Goal: Task Accomplishment & Management: Manage account settings

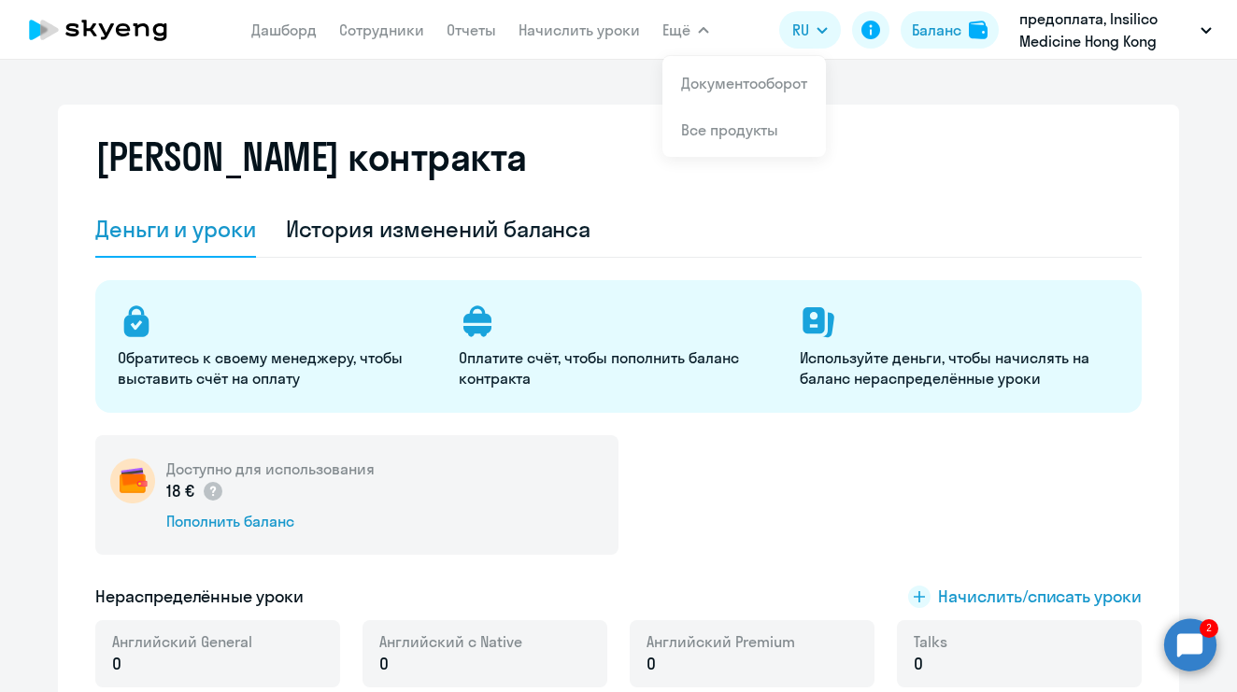
select select "english_adult_not_native_speaker"
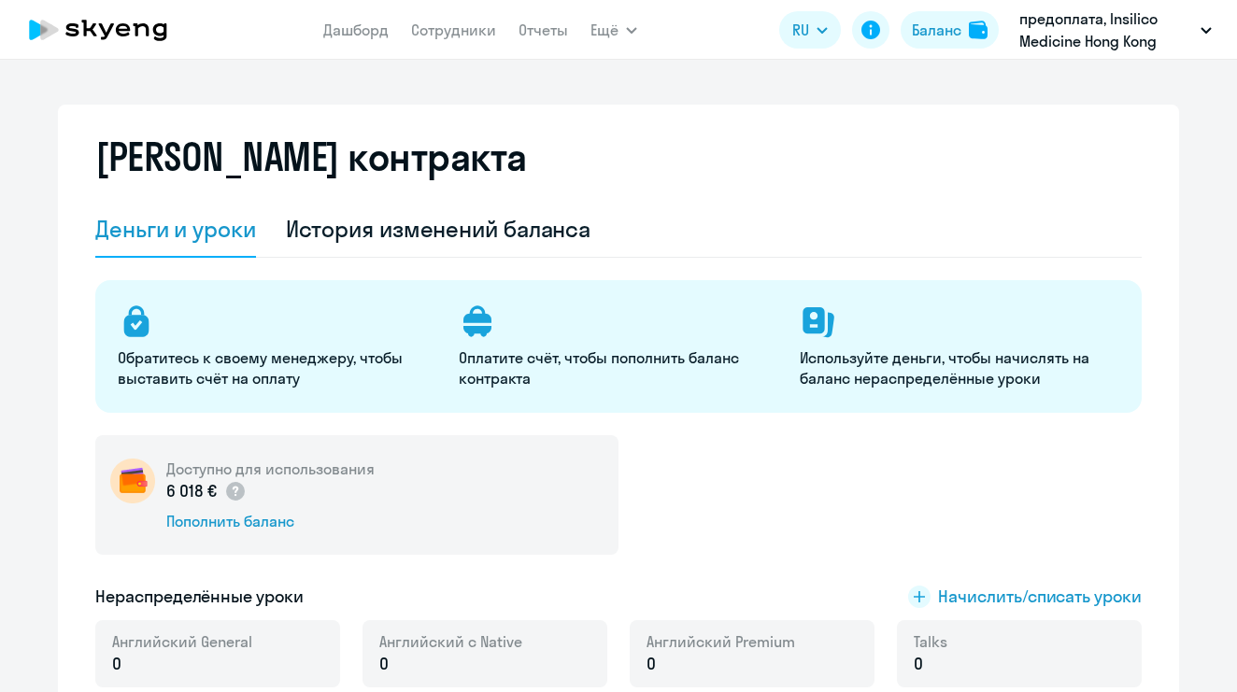
select select "english_adult_not_native_speaker"
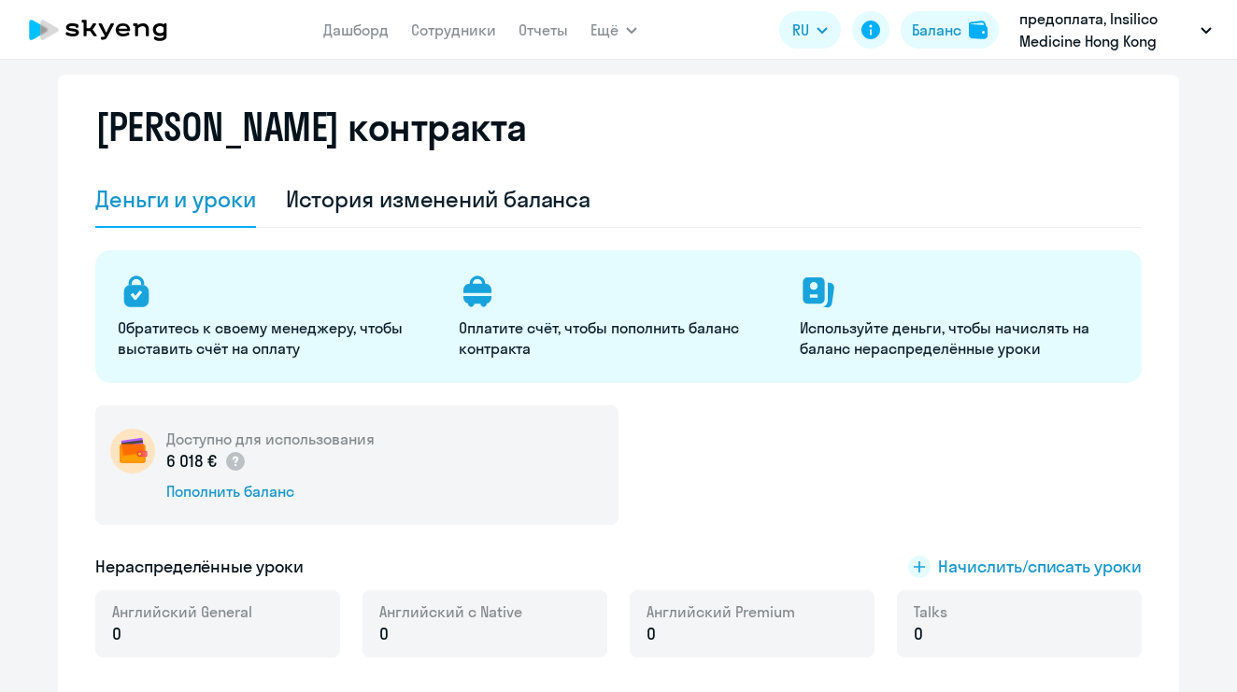
scroll to position [31, 0]
click at [356, 39] on app-menu-item-link "Дашборд" at bounding box center [355, 30] width 65 height 23
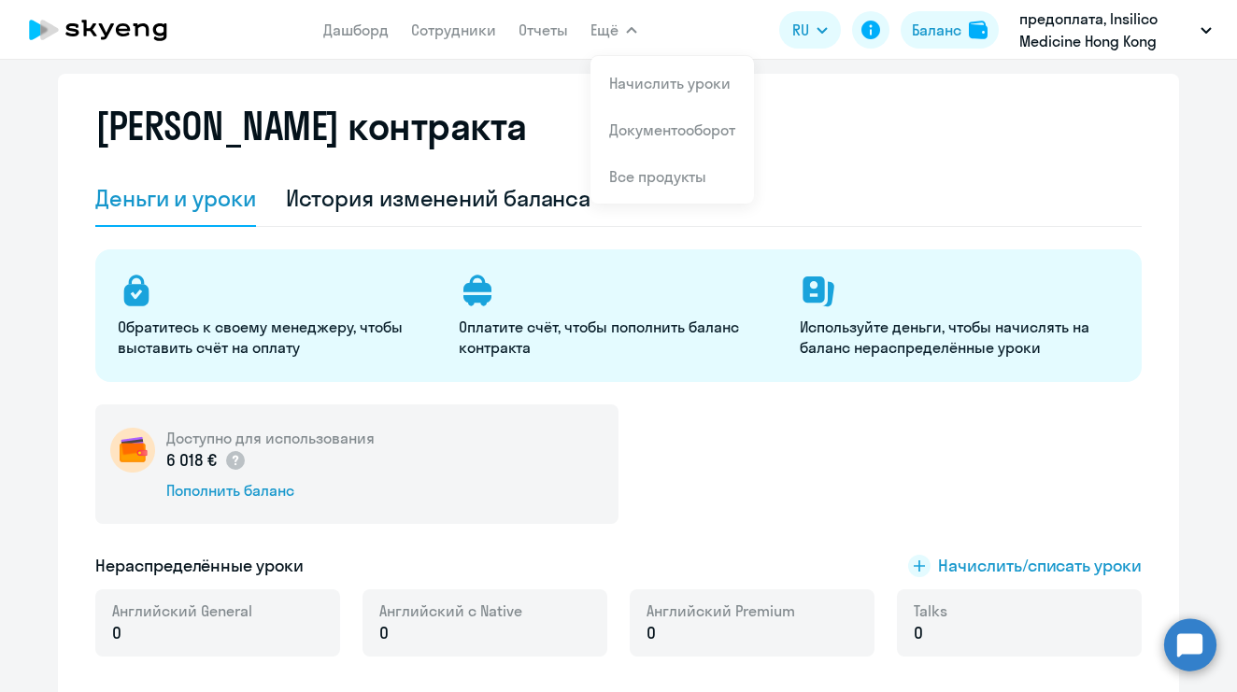
click at [617, 30] on span "Ещё" at bounding box center [605, 30] width 28 height 22
click at [616, 29] on span "Ещё" at bounding box center [605, 30] width 28 height 22
click at [650, 87] on link "Начислить уроки" at bounding box center [669, 83] width 121 height 19
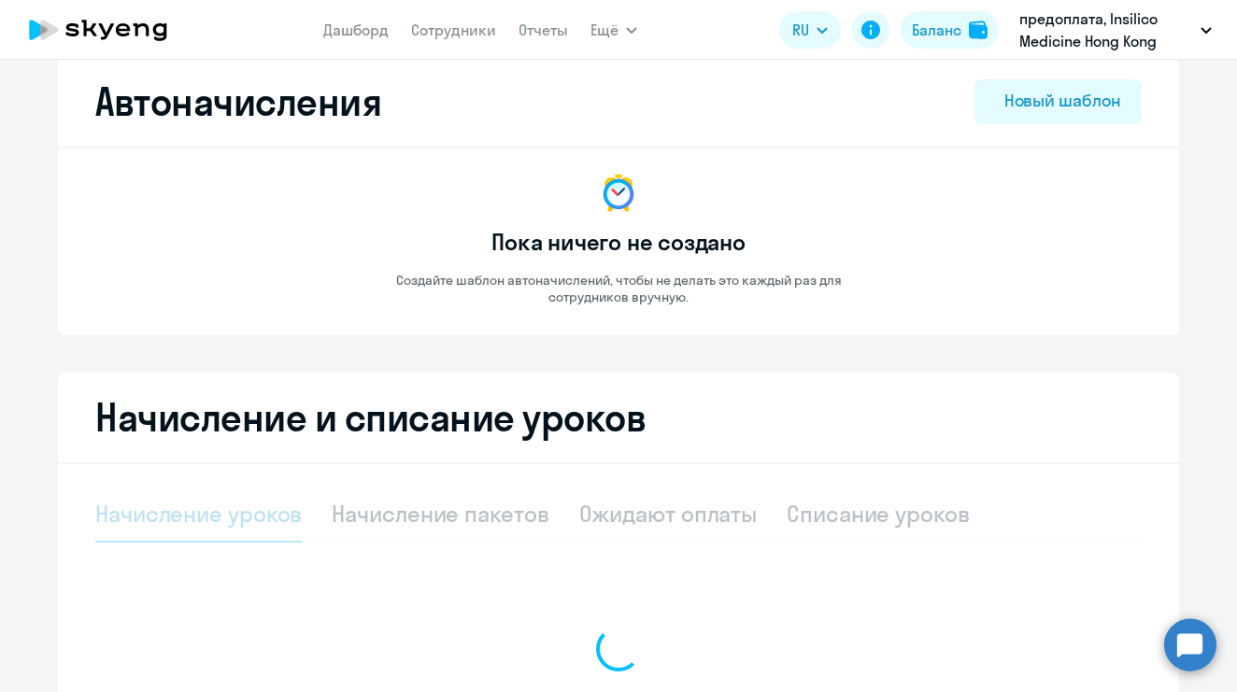
select select "10"
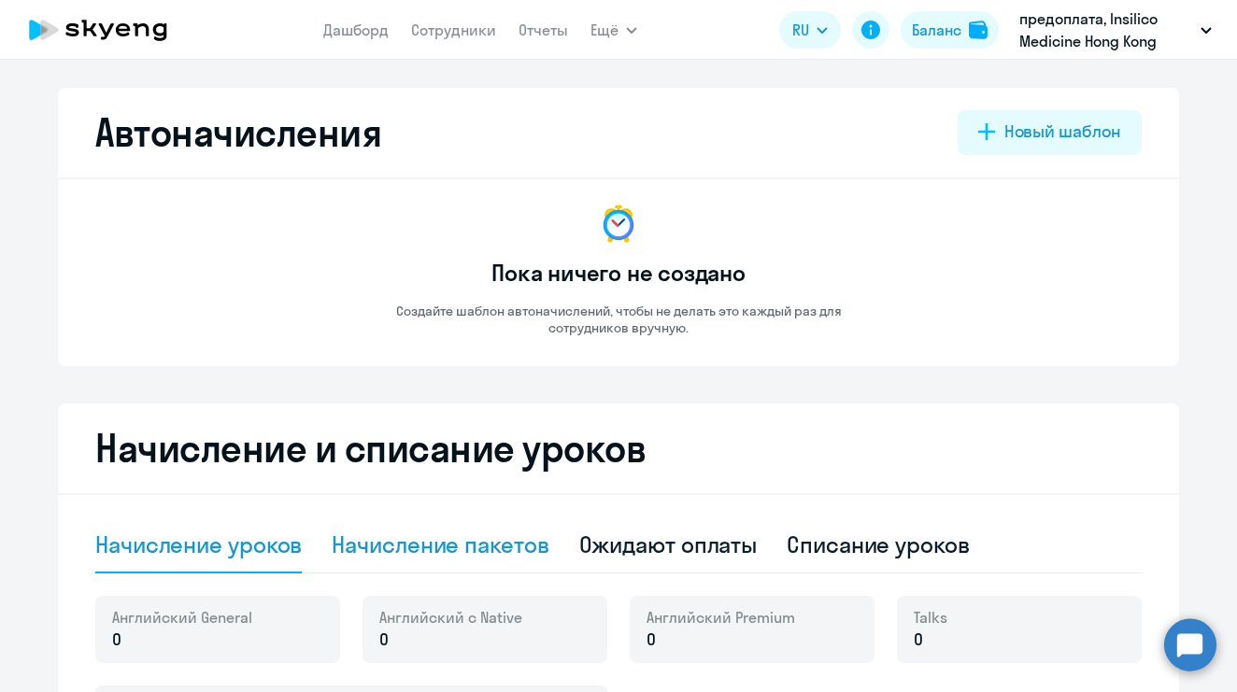
click at [481, 544] on div "Начисление пакетов" at bounding box center [440, 545] width 217 height 30
select select "10"
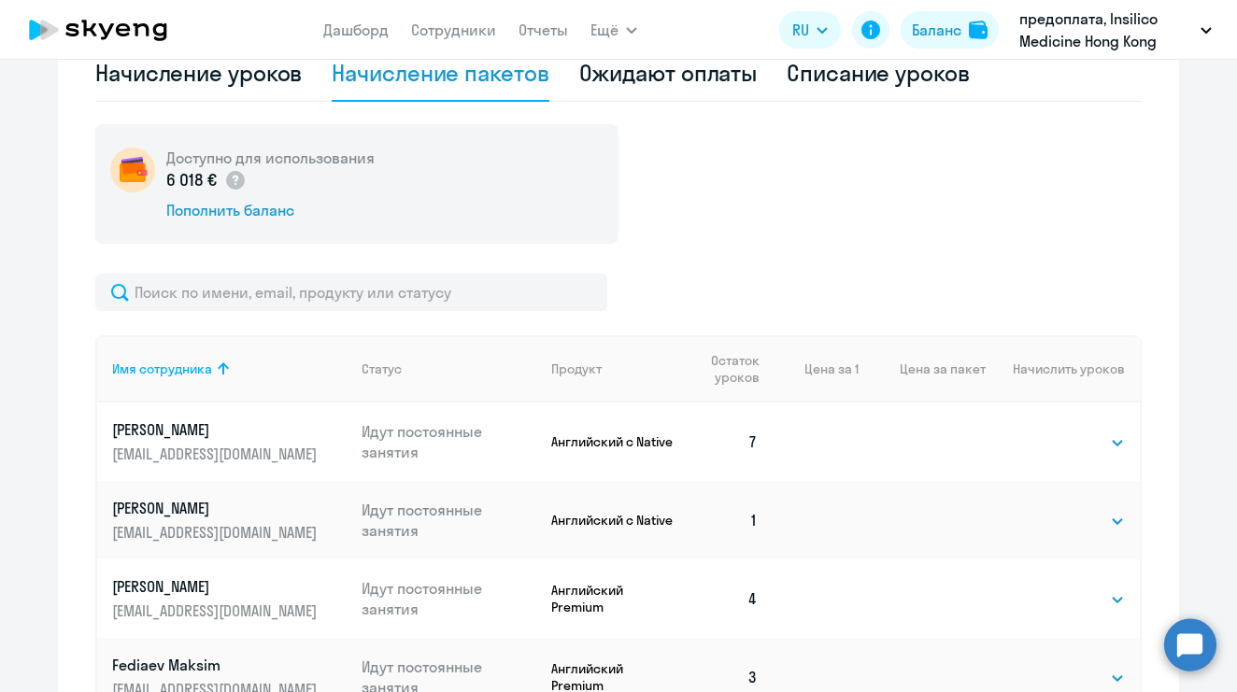
scroll to position [679, 0]
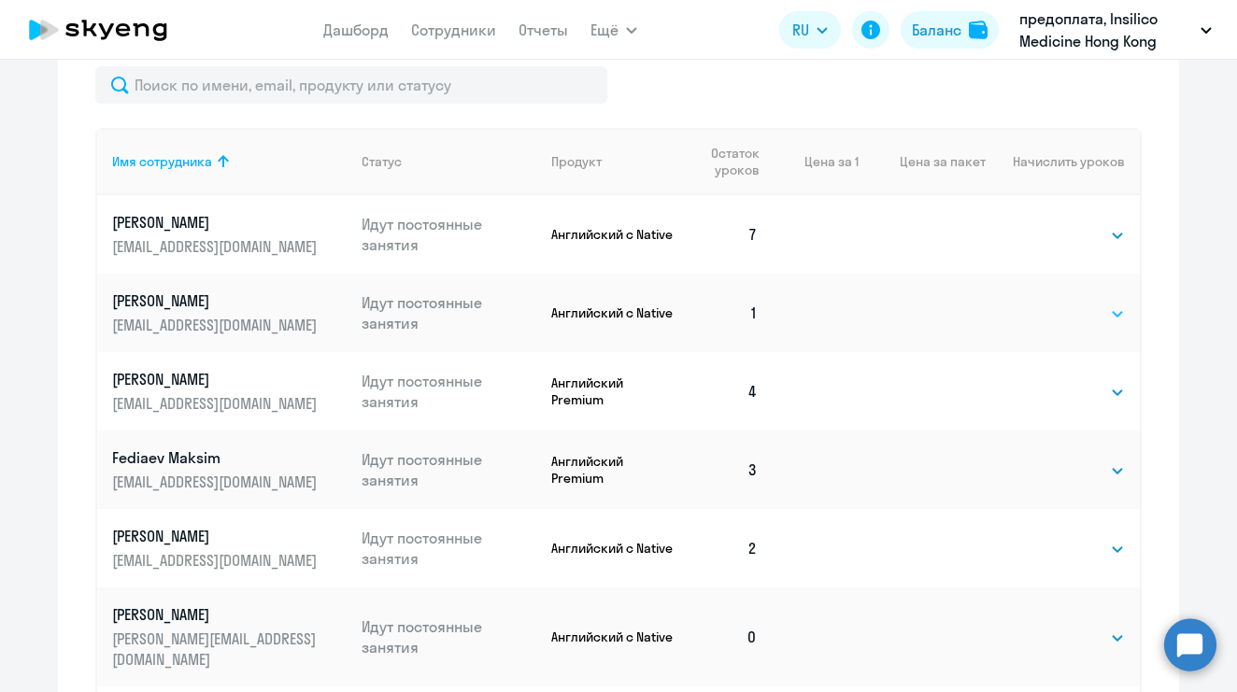
select select "8"
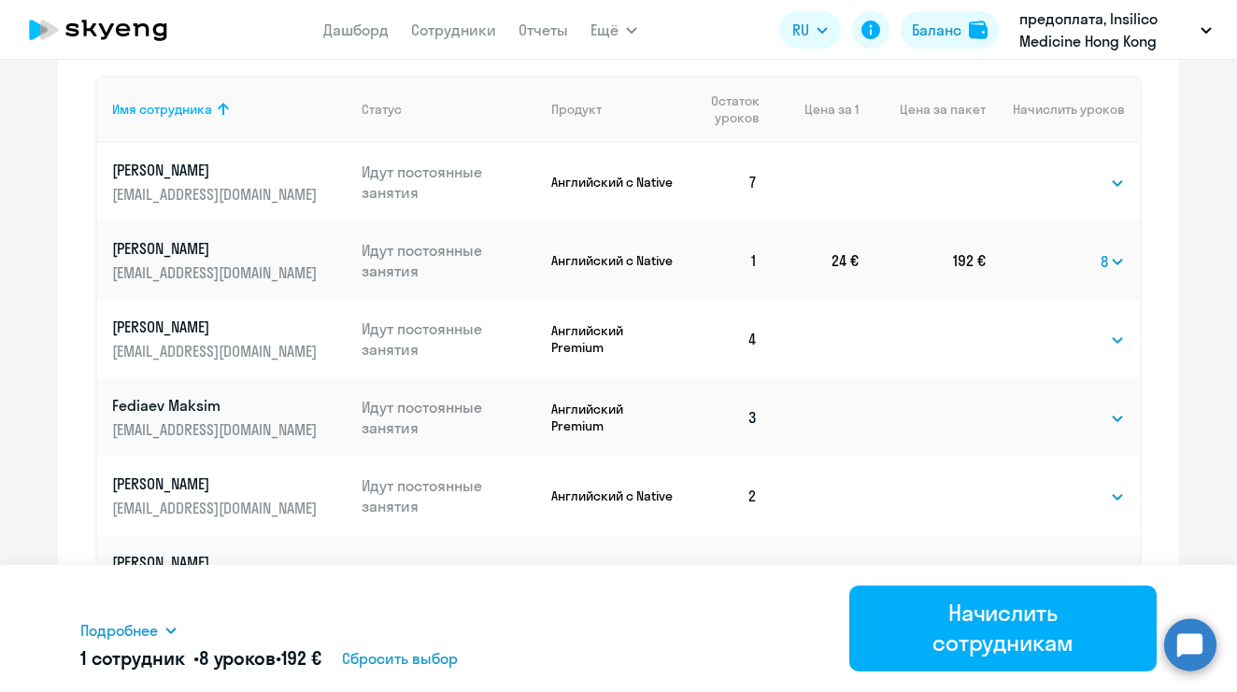
scroll to position [755, 0]
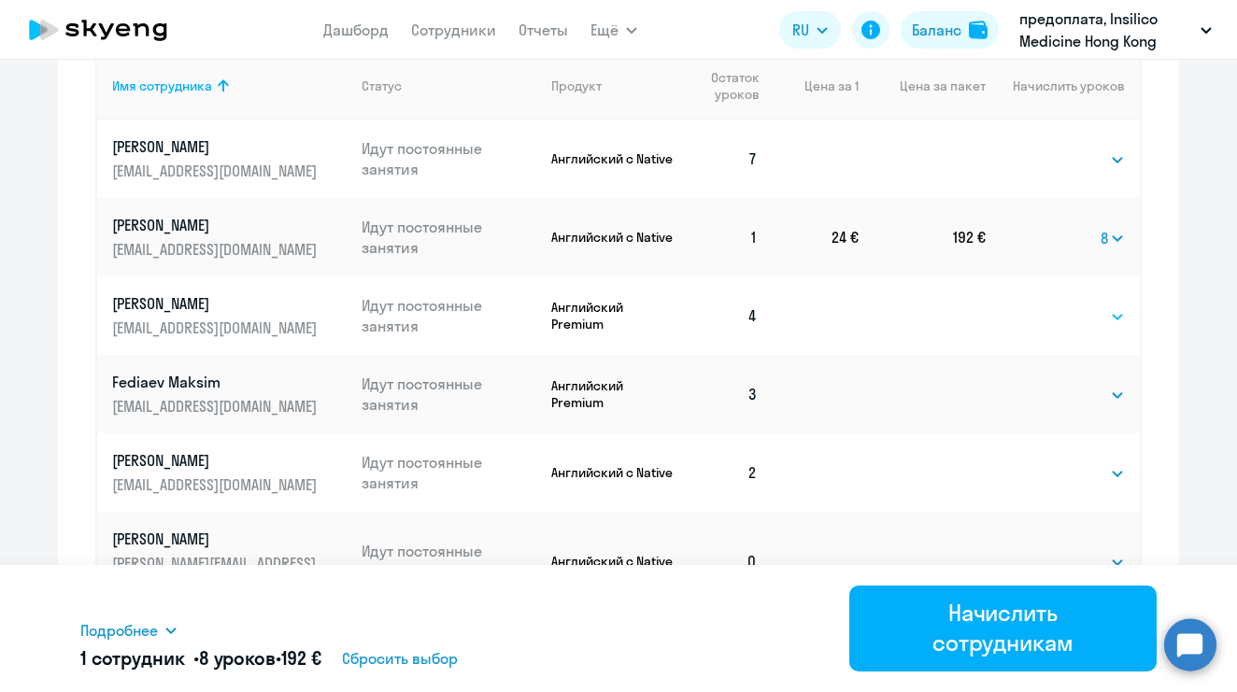
select select "4"
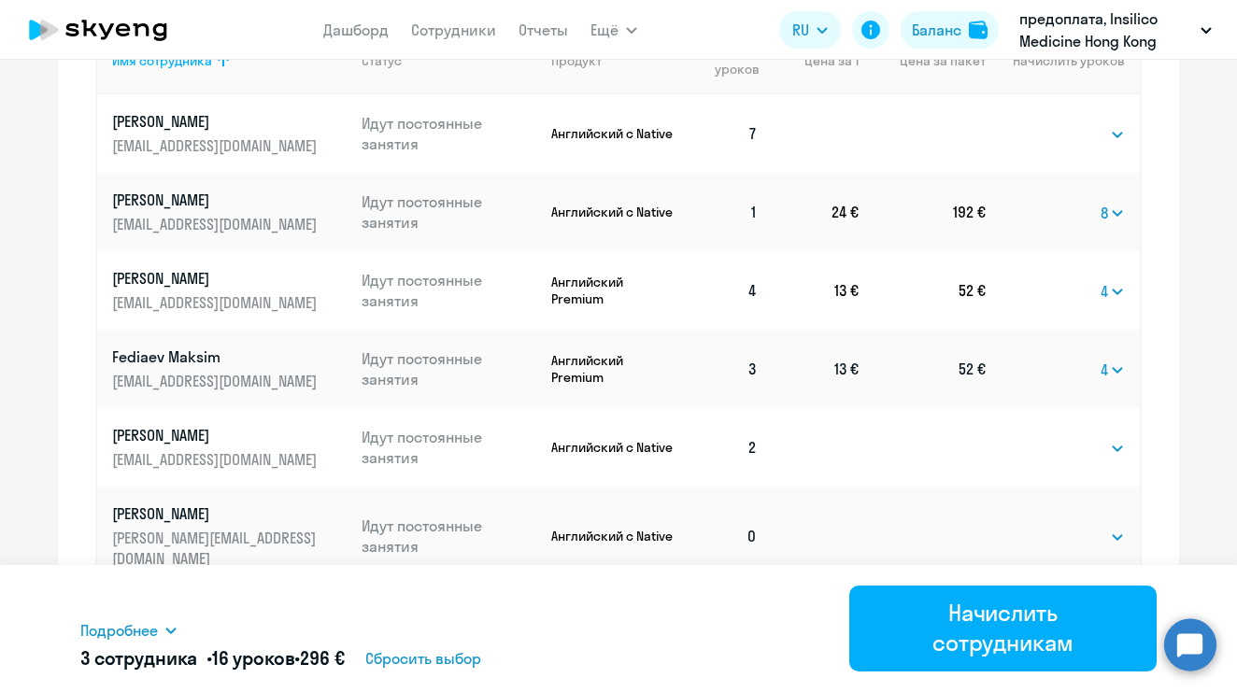
scroll to position [849, 0]
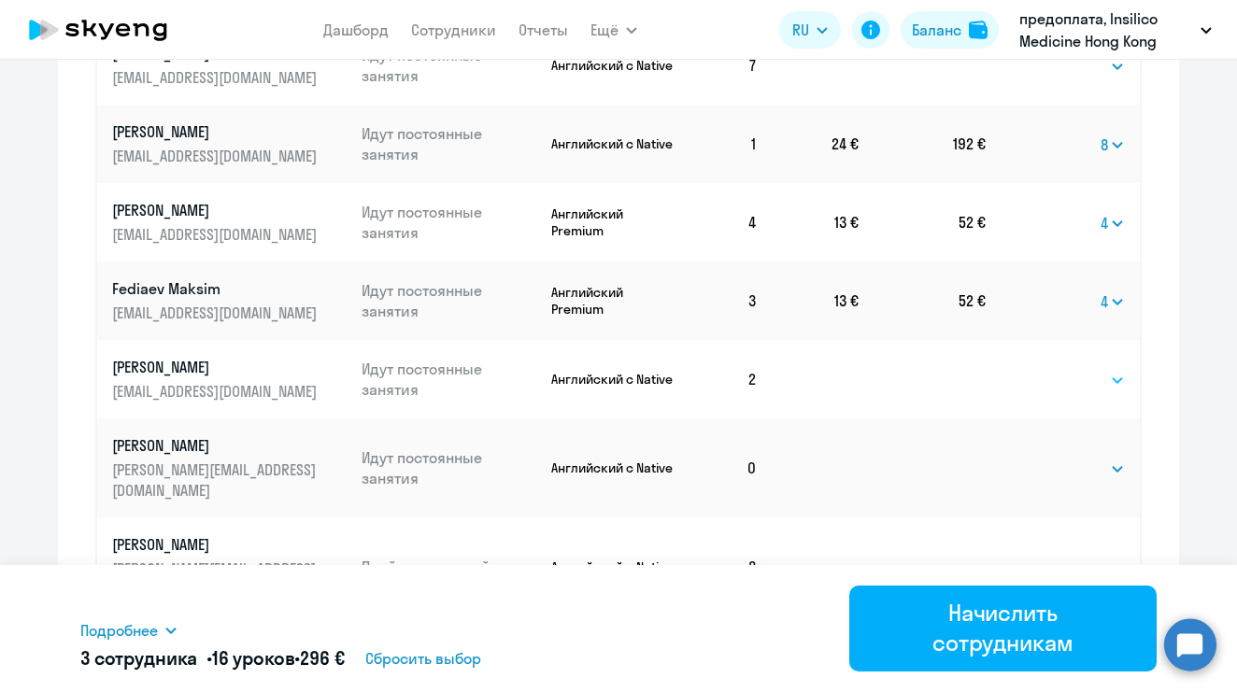
select select "8"
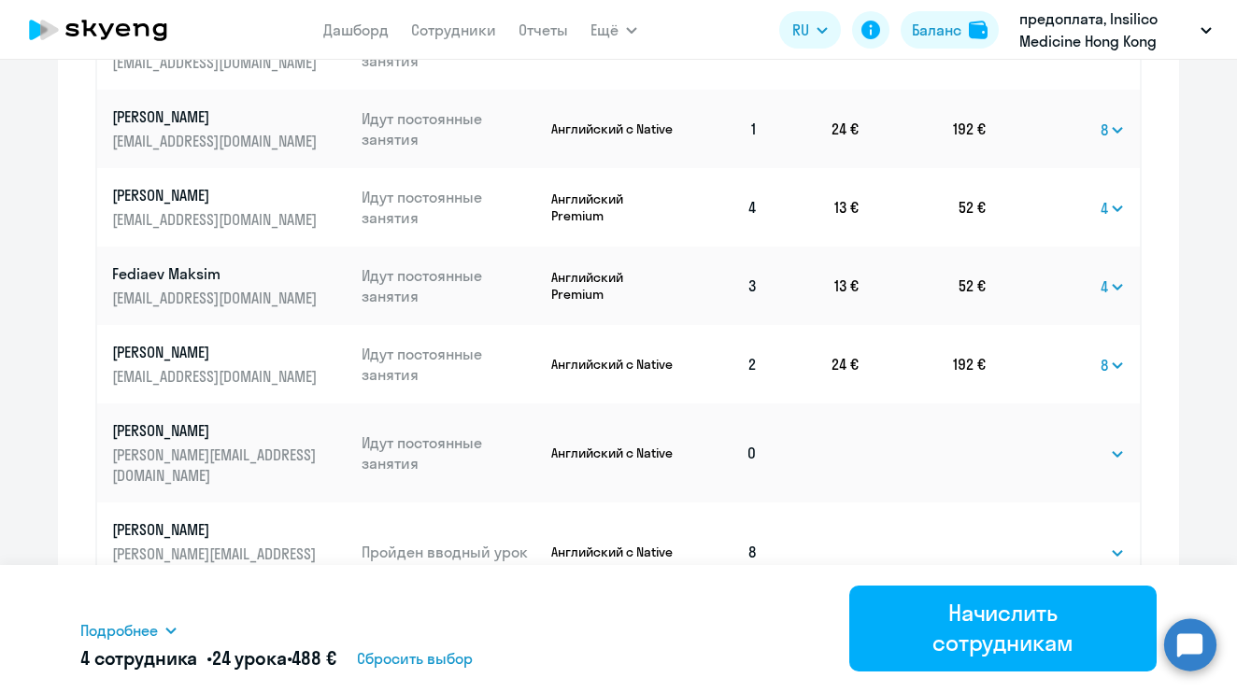
scroll to position [968, 0]
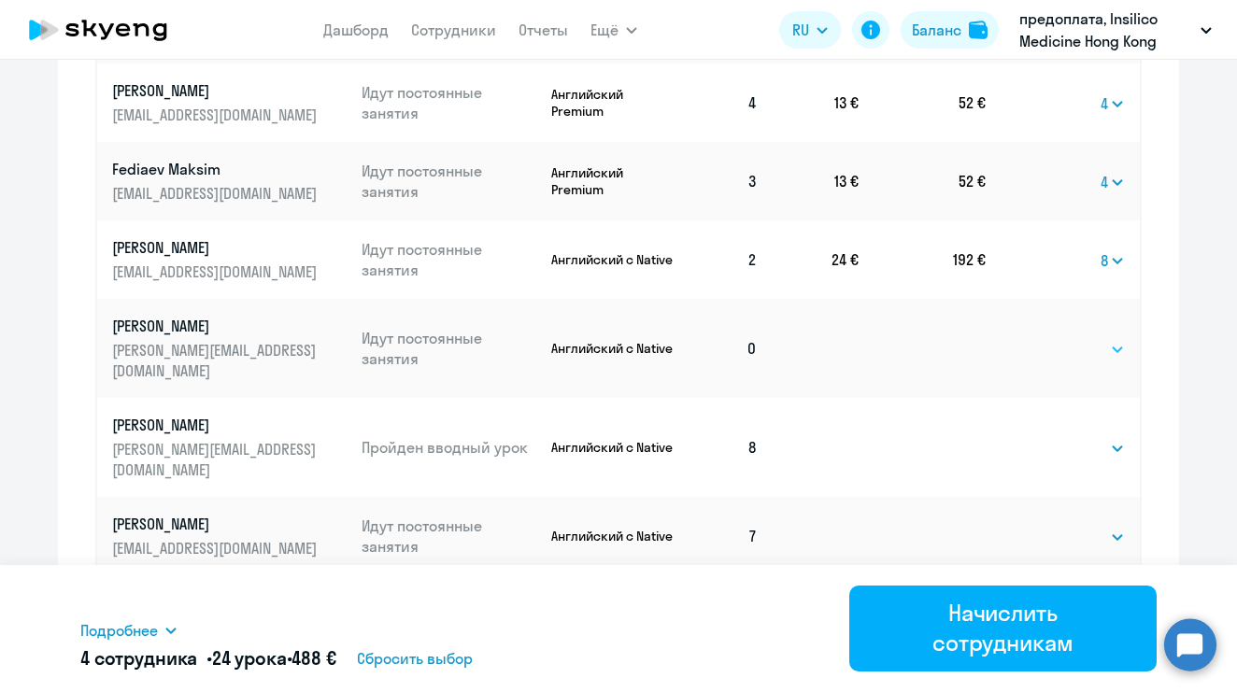
select select "8"
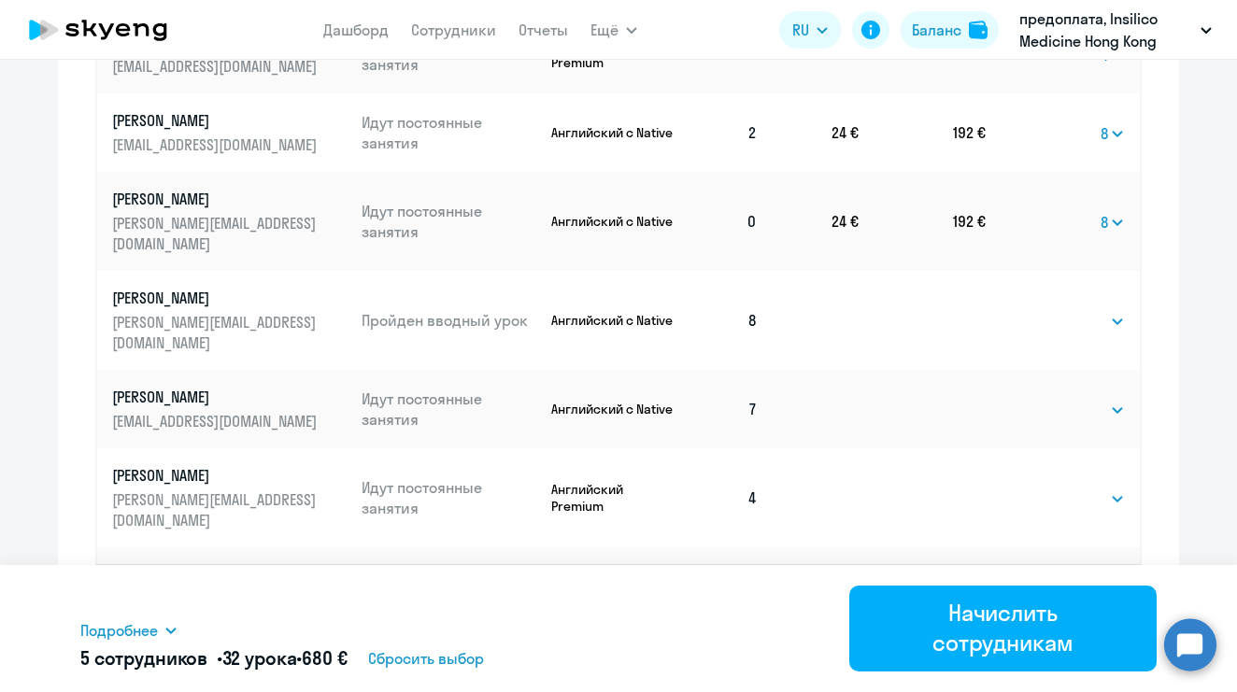
scroll to position [1124, 0]
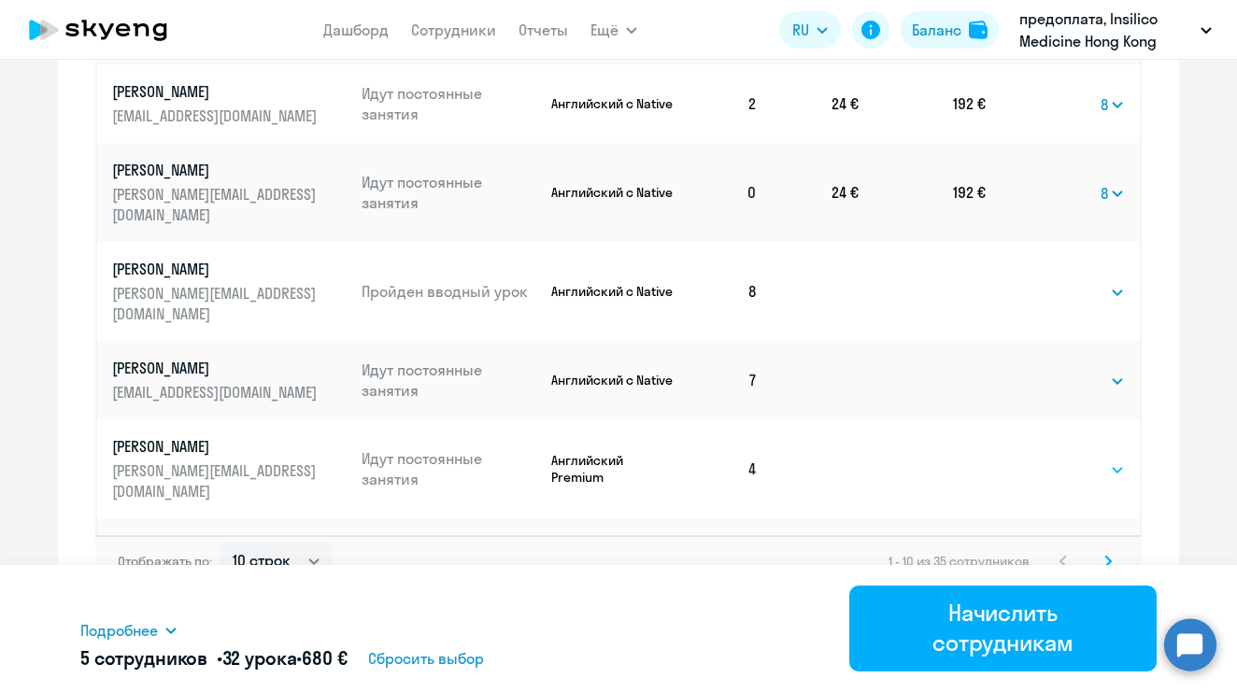
select select "4"
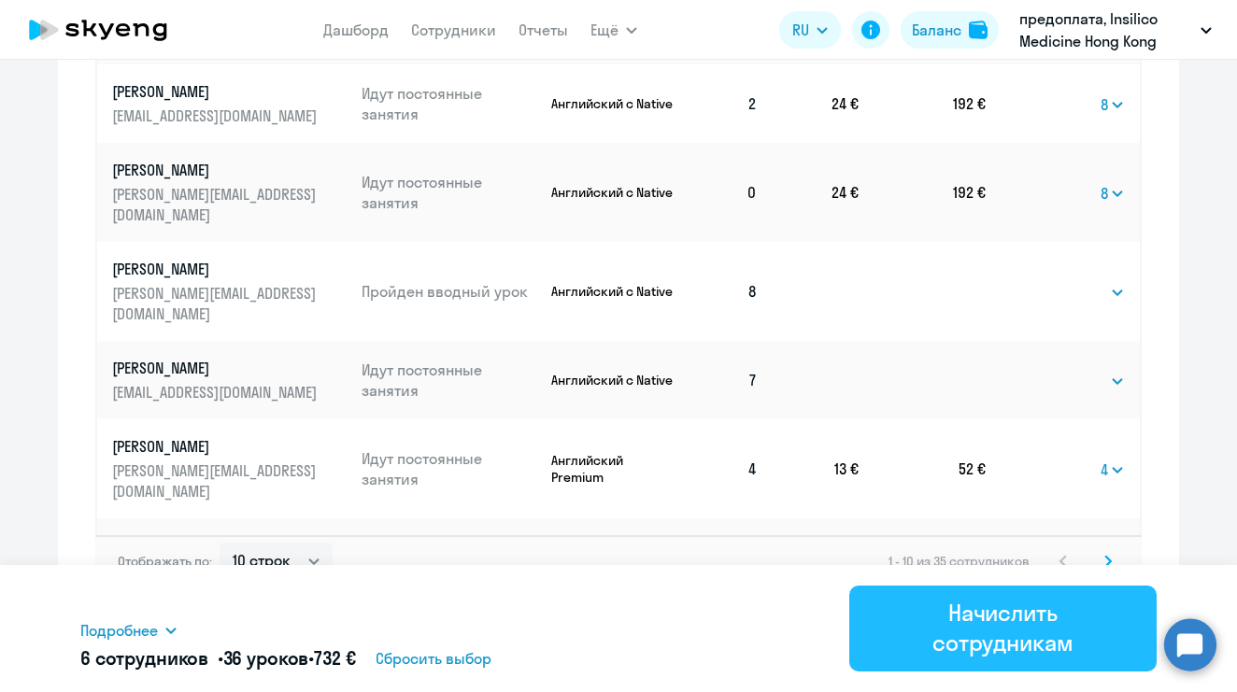
click at [1005, 620] on div "Начислить сотрудникам" at bounding box center [1003, 628] width 255 height 60
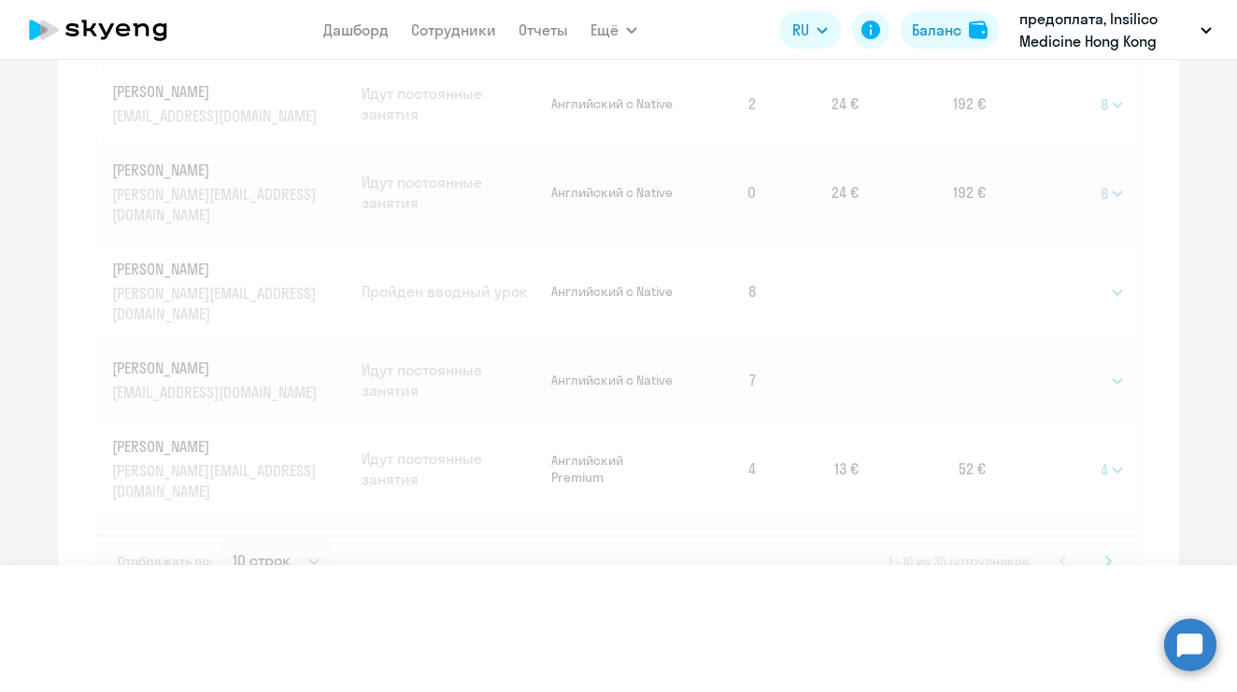
select select
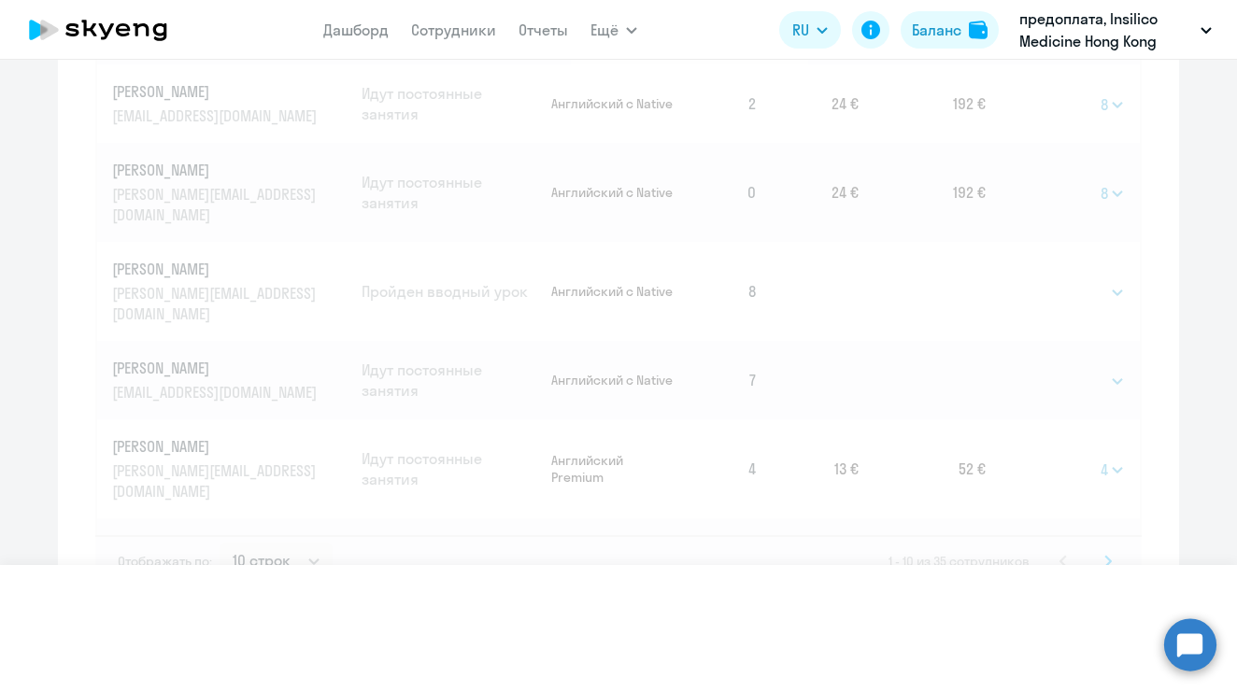
select select
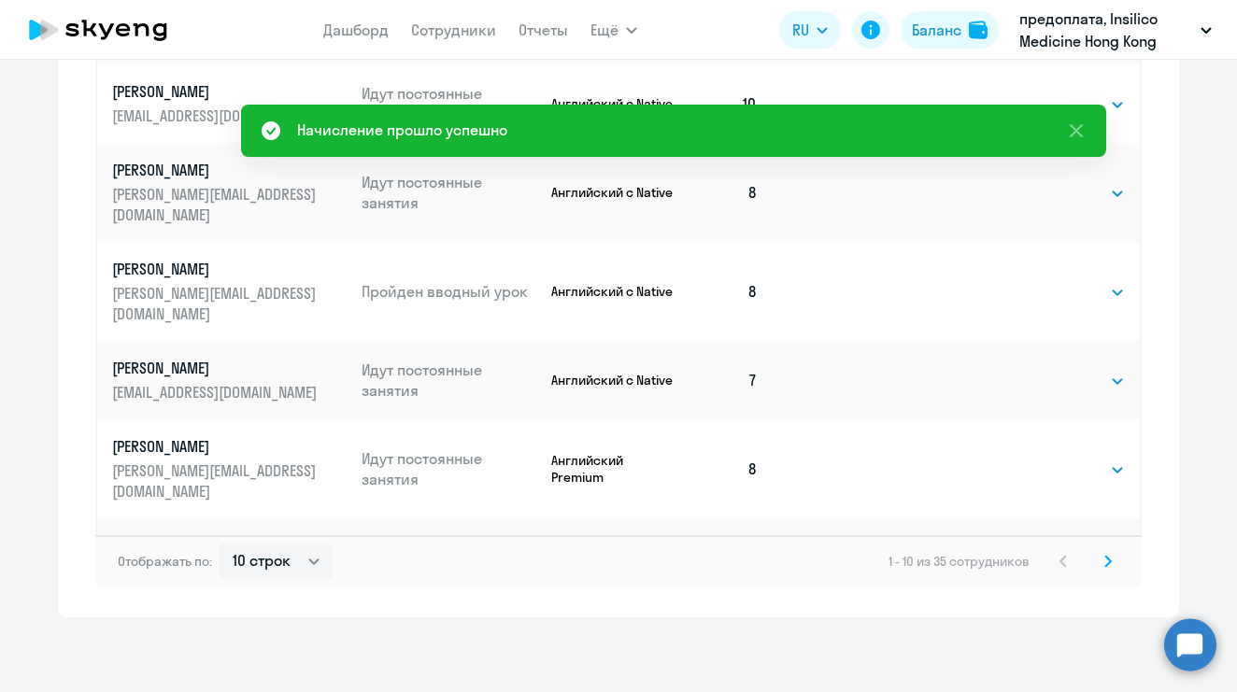
click at [1105, 562] on icon at bounding box center [1108, 561] width 7 height 13
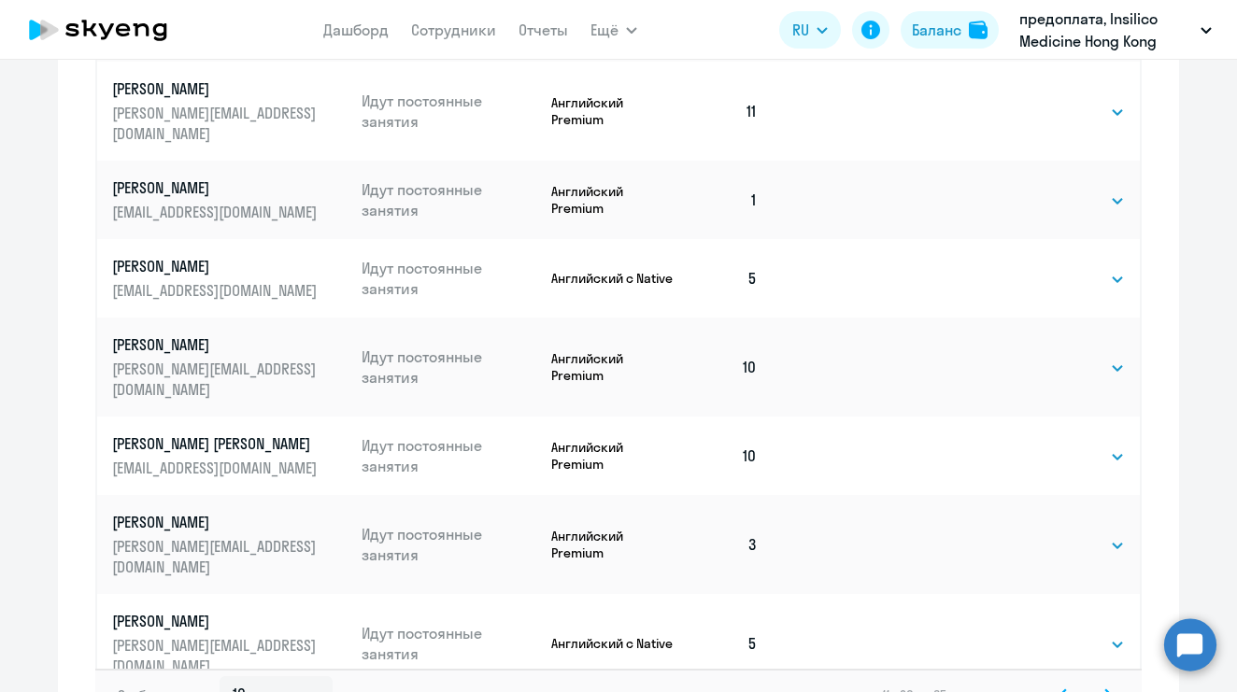
scroll to position [615, 0]
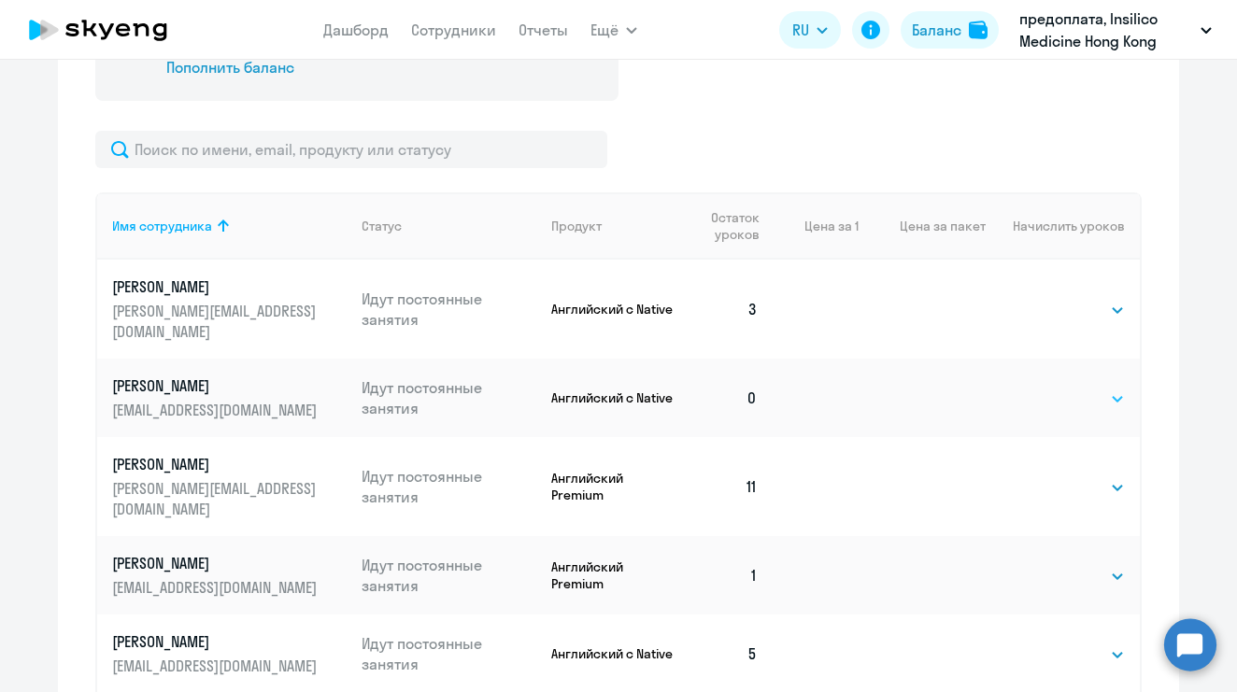
select select "16"
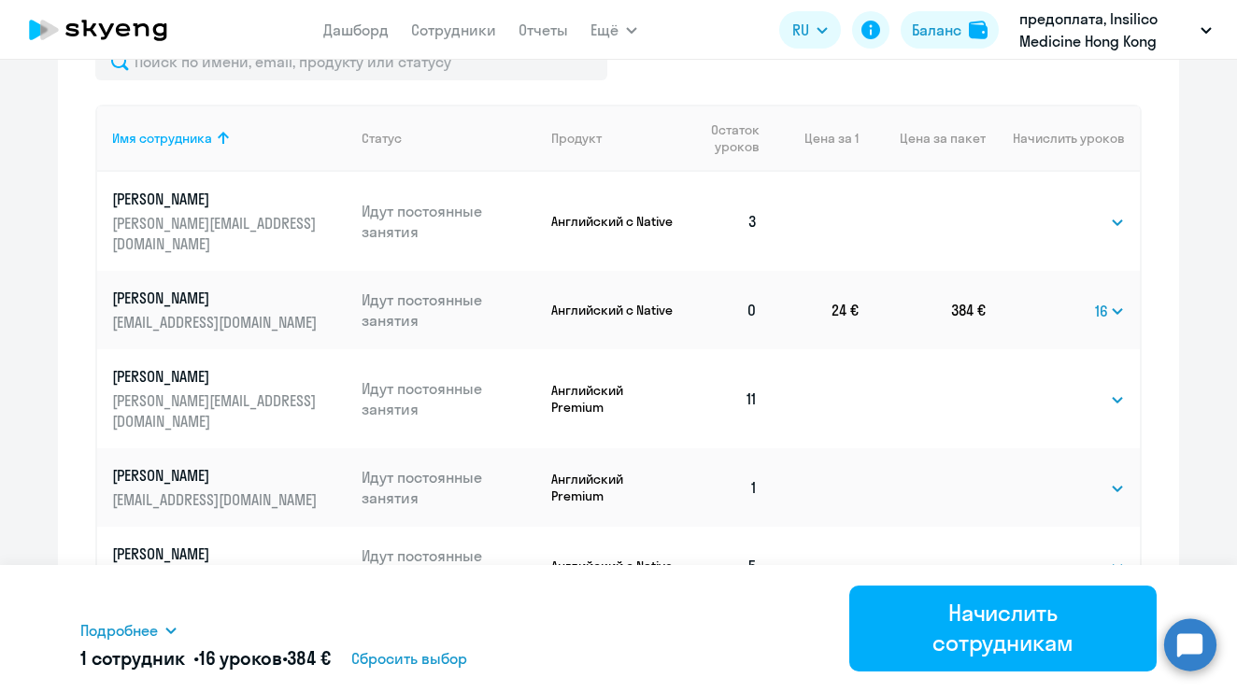
scroll to position [733, 0]
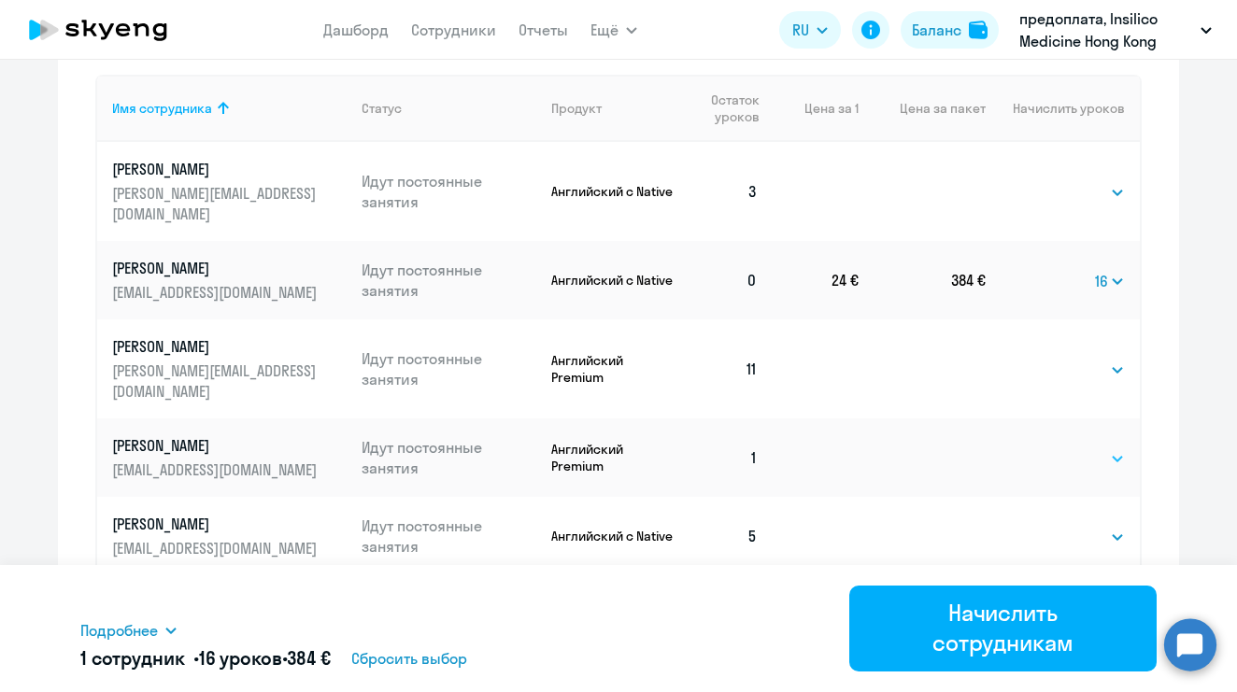
select select "8"
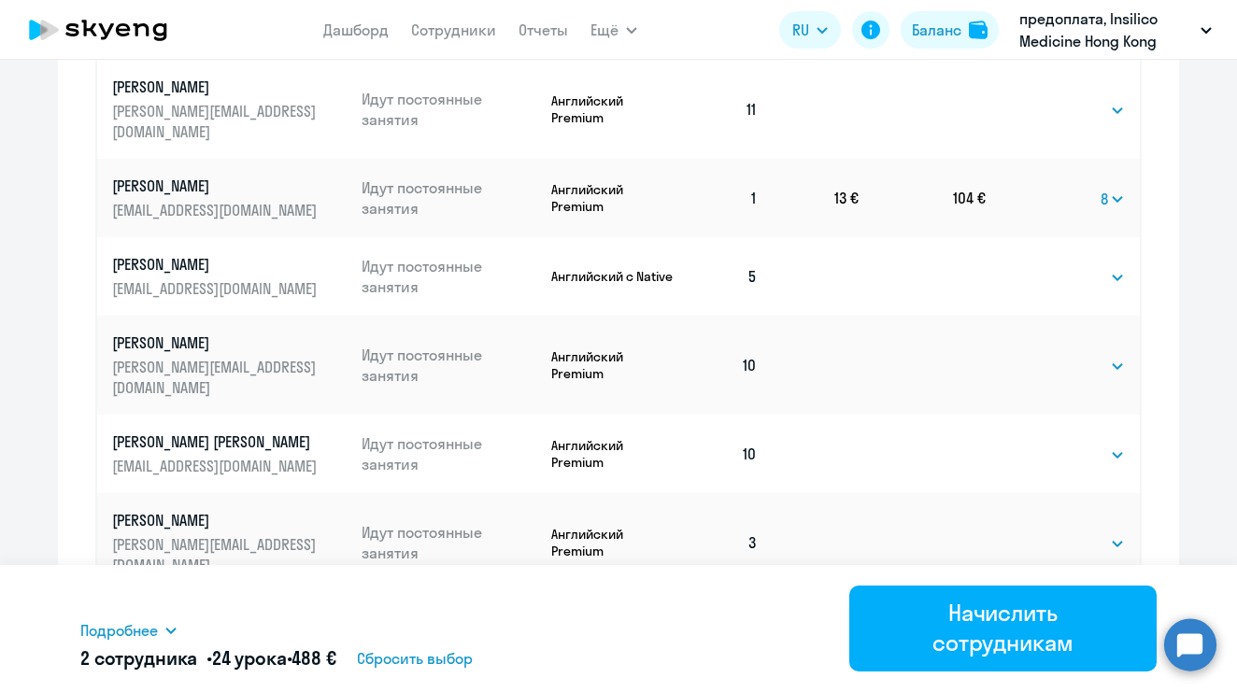
scroll to position [1029, 0]
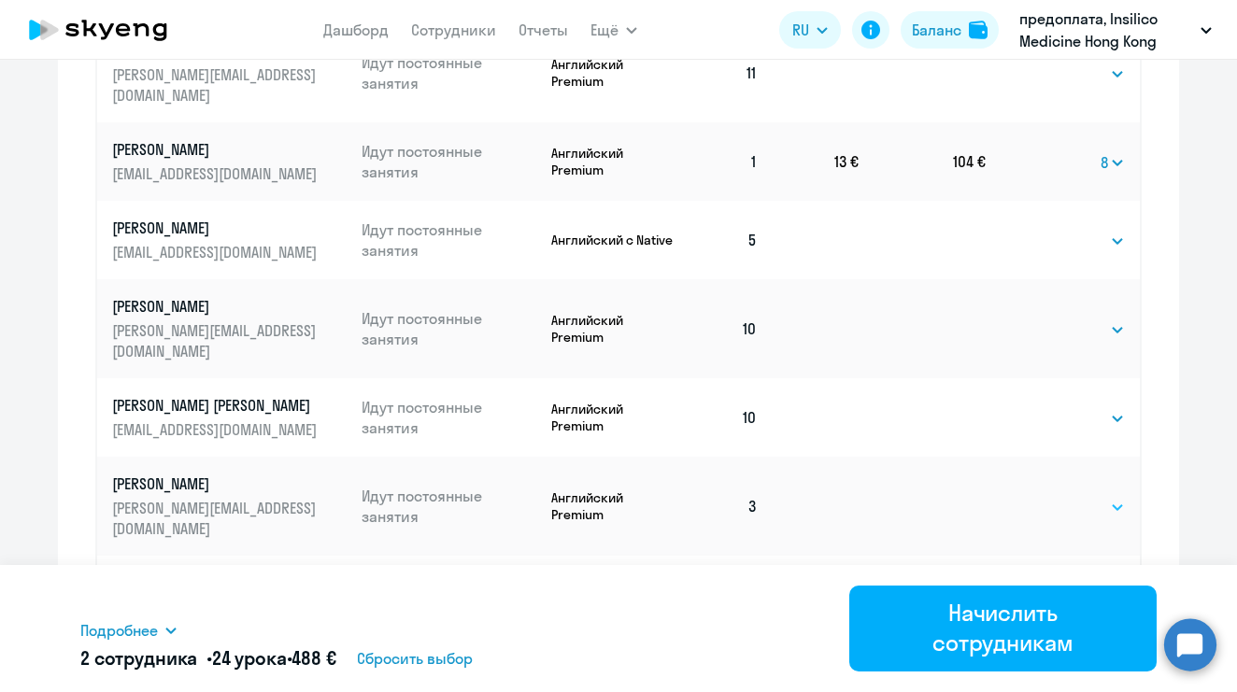
select select "4"
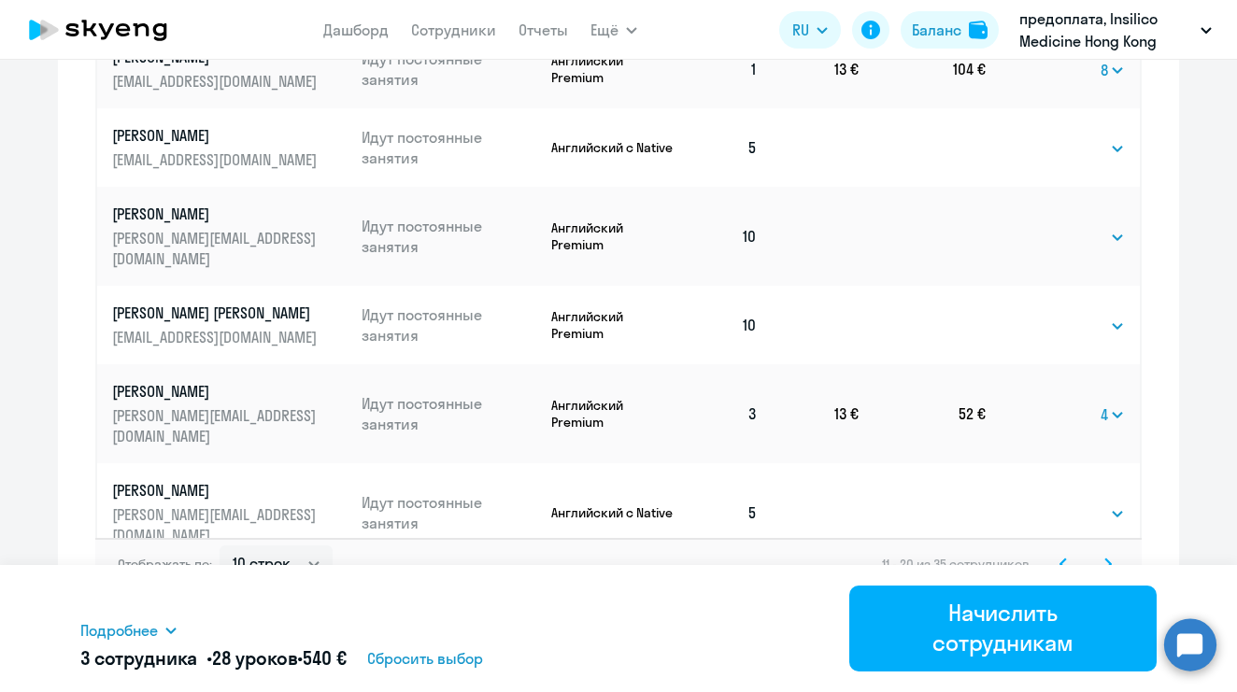
scroll to position [1124, 0]
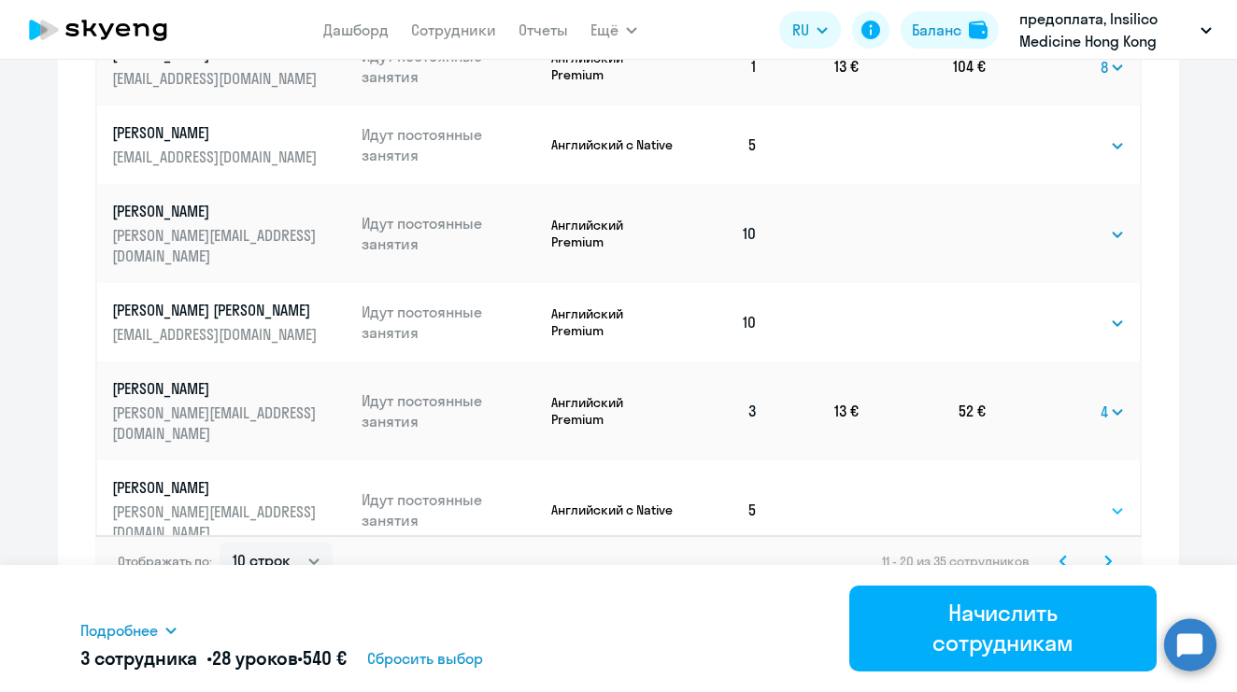
select select "4"
select select "8"
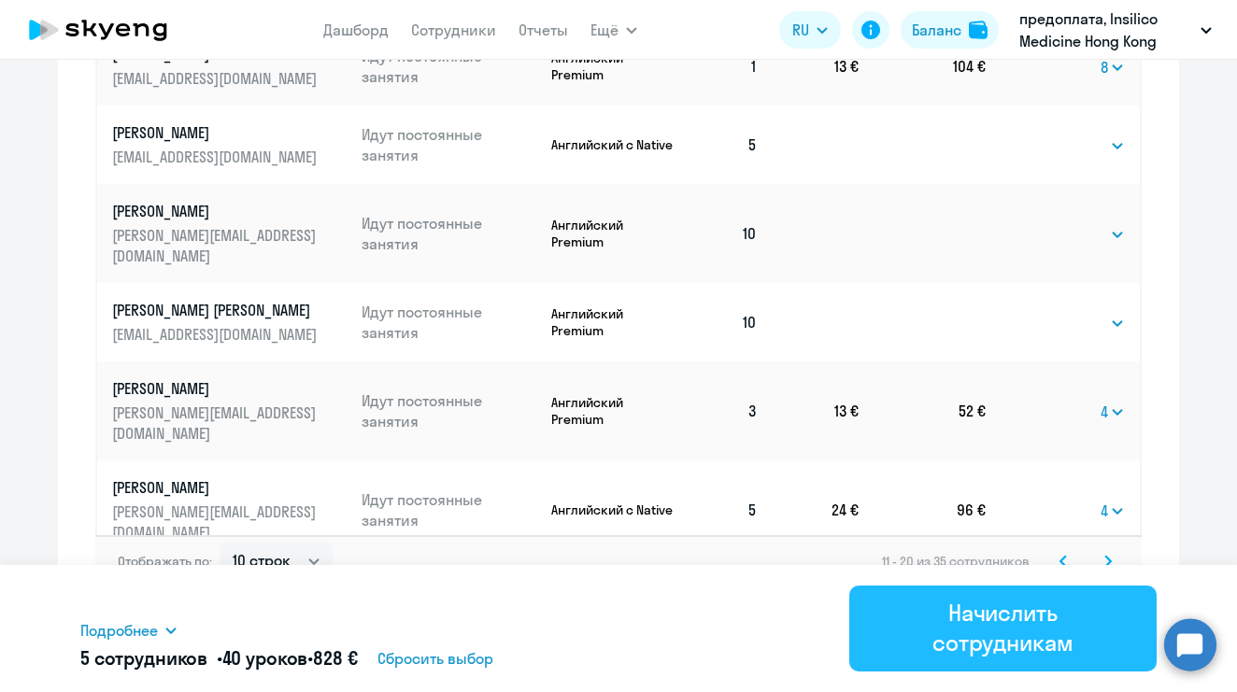
click at [983, 619] on div "Начислить сотрудникам" at bounding box center [1003, 628] width 255 height 60
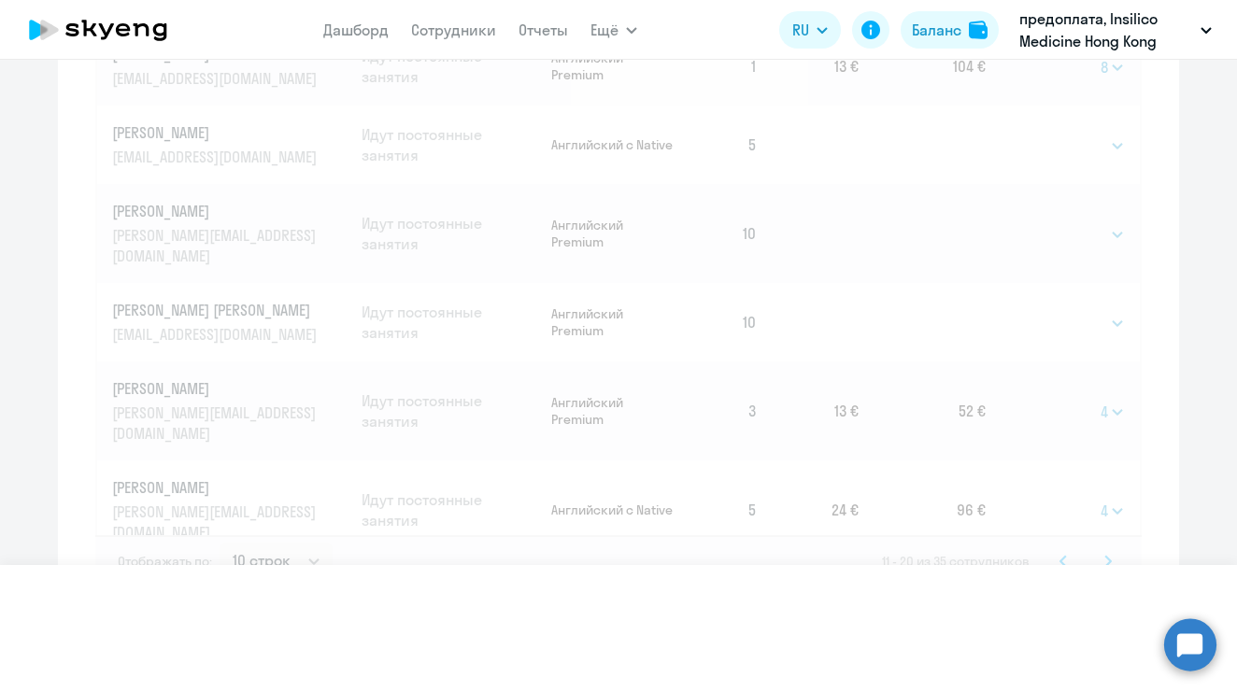
select select
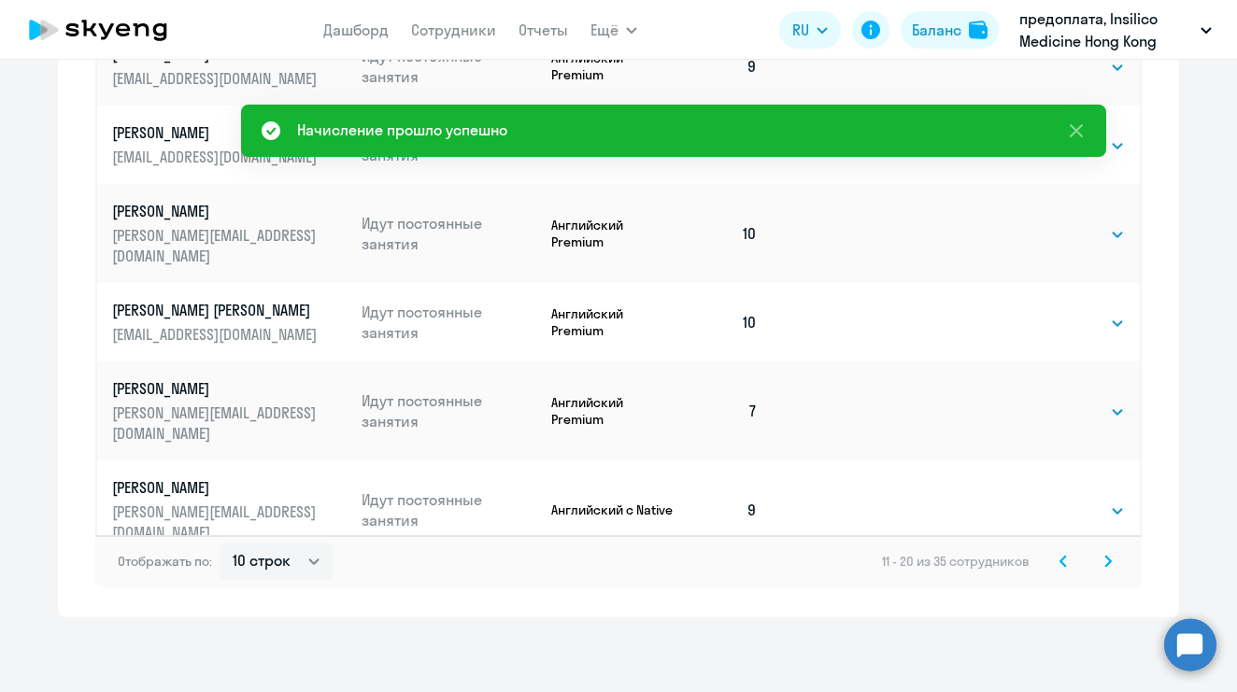
click at [1105, 563] on icon at bounding box center [1108, 561] width 7 height 13
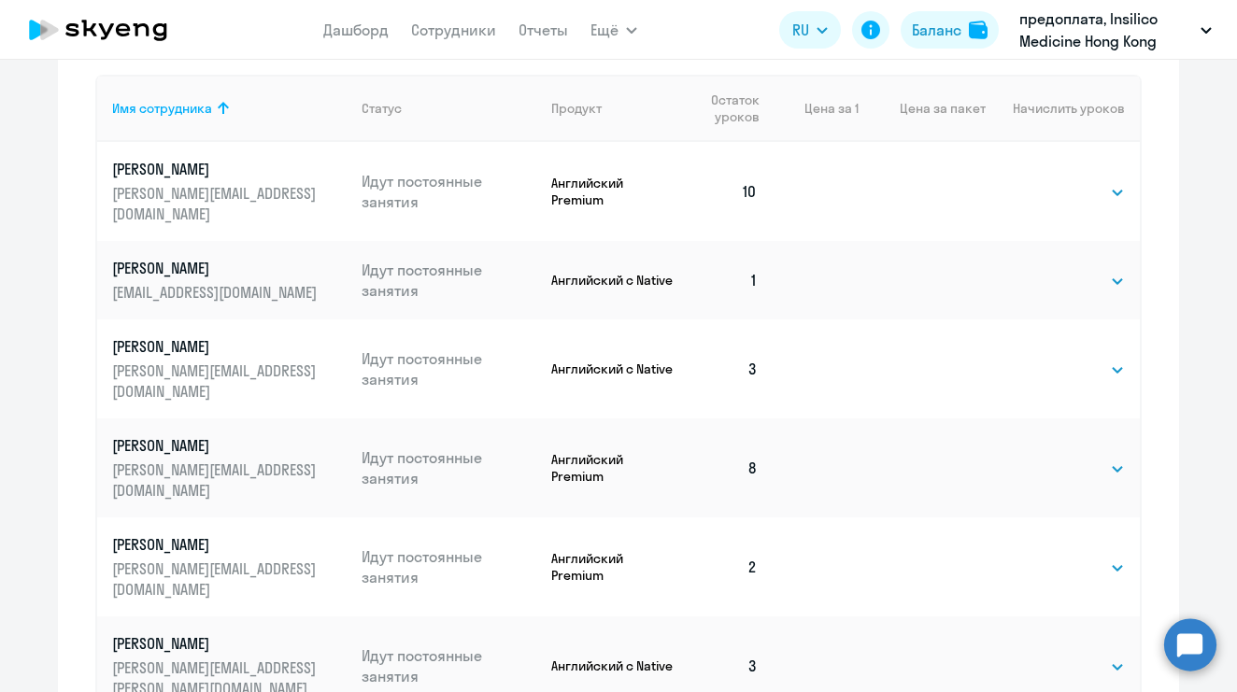
scroll to position [736, 0]
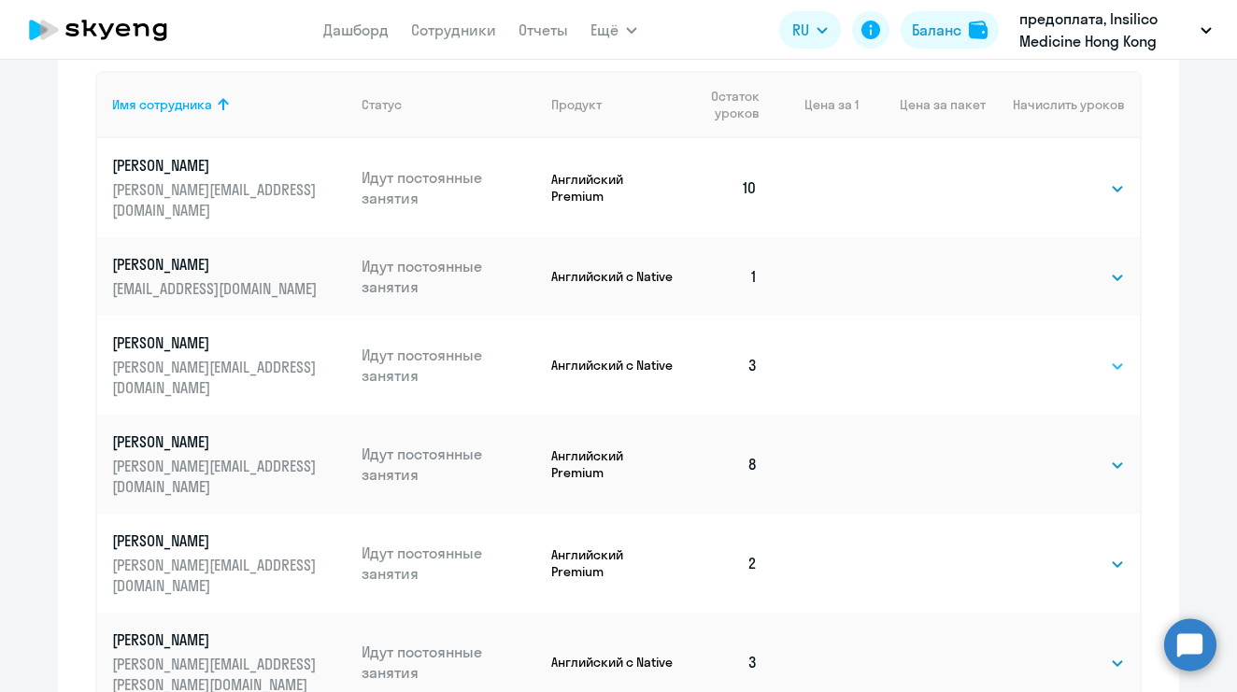
select select "8"
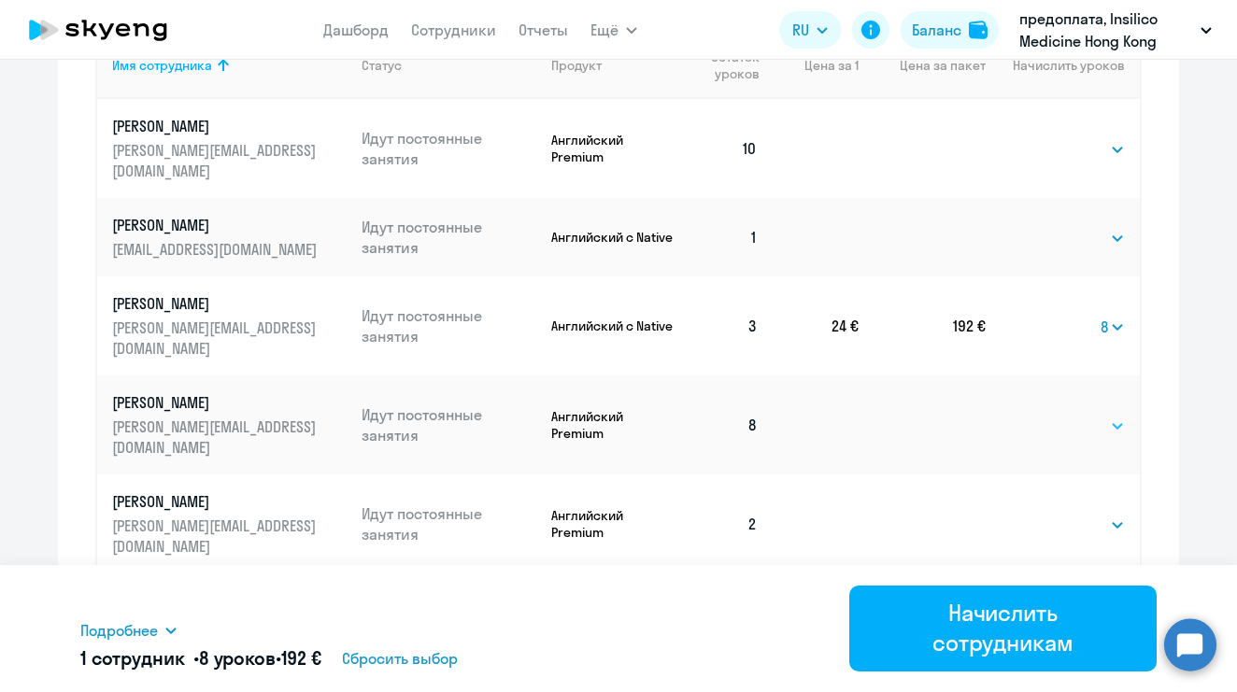
scroll to position [854, 0]
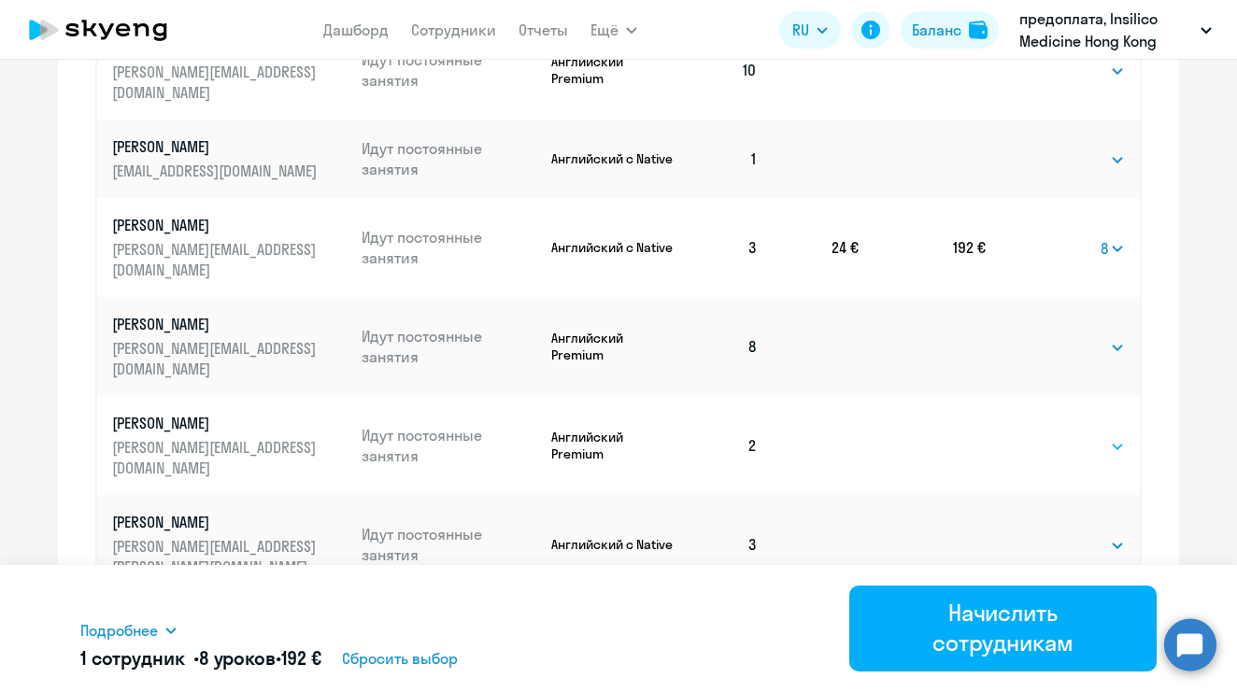
select select "8"
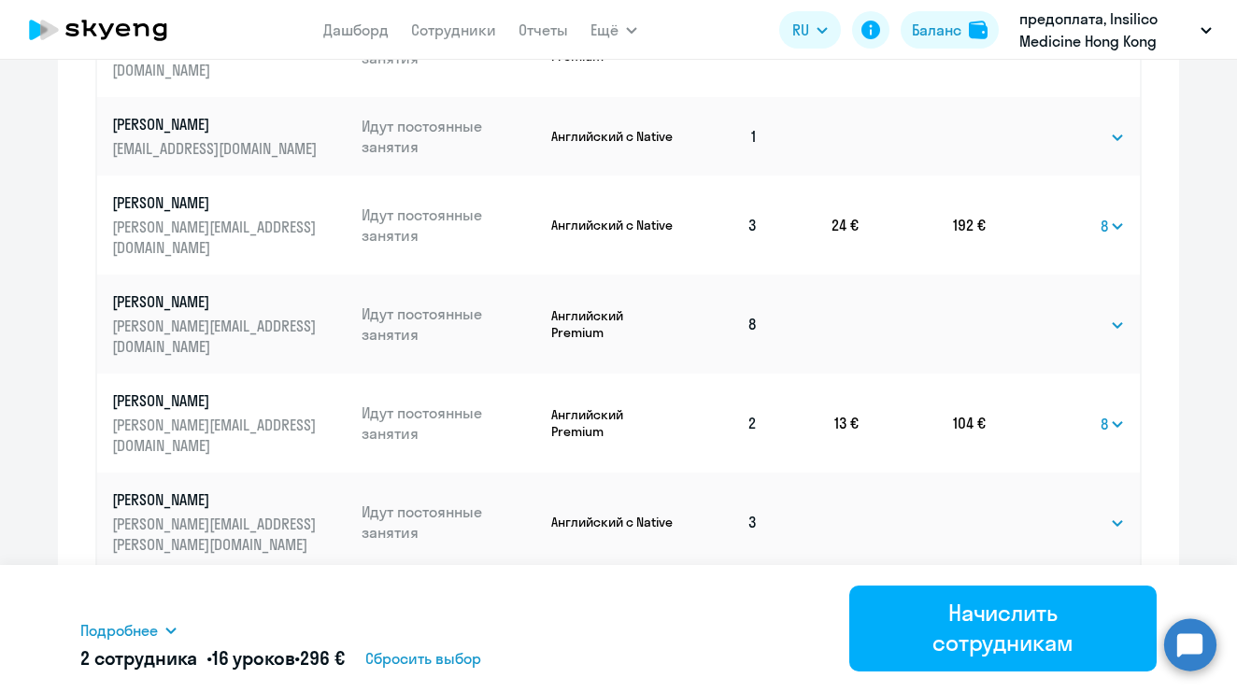
scroll to position [935, 0]
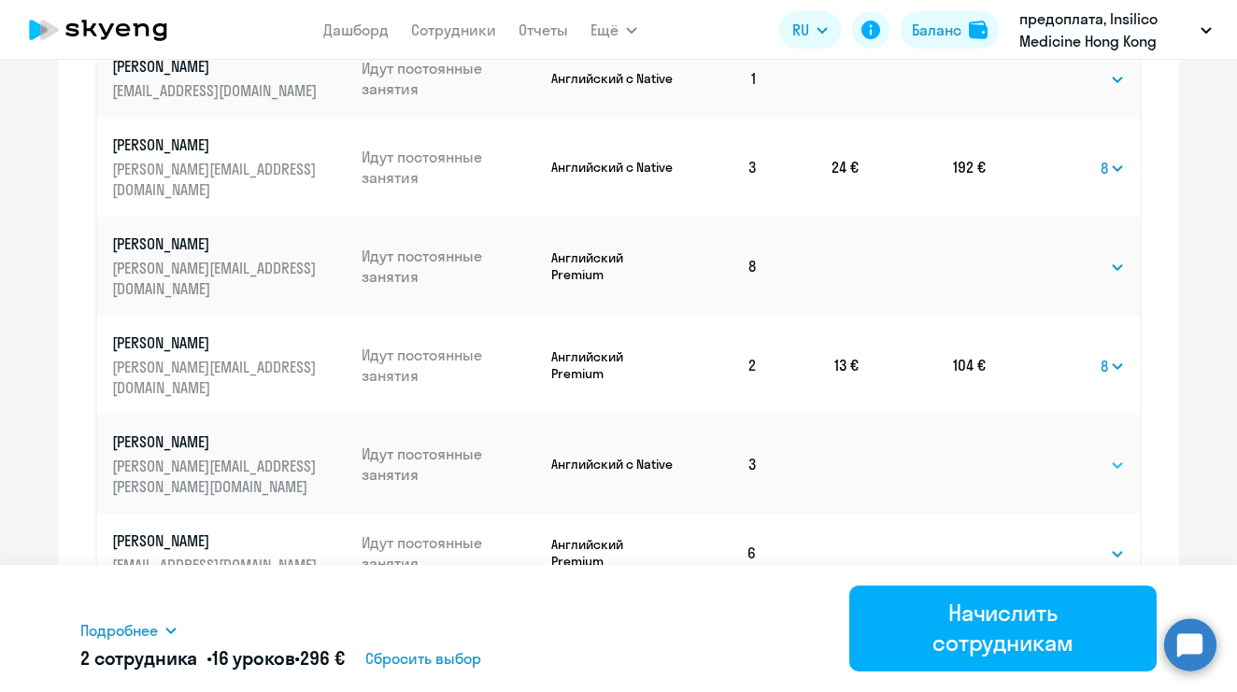
select select "8"
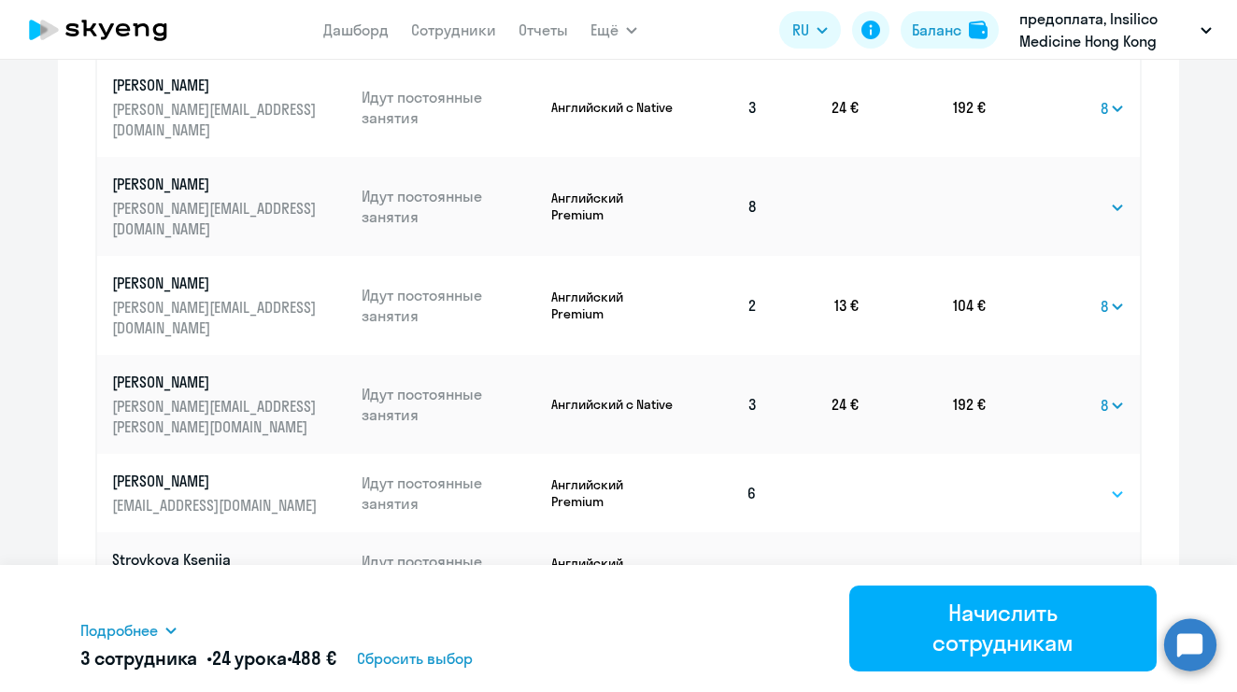
scroll to position [1013, 0]
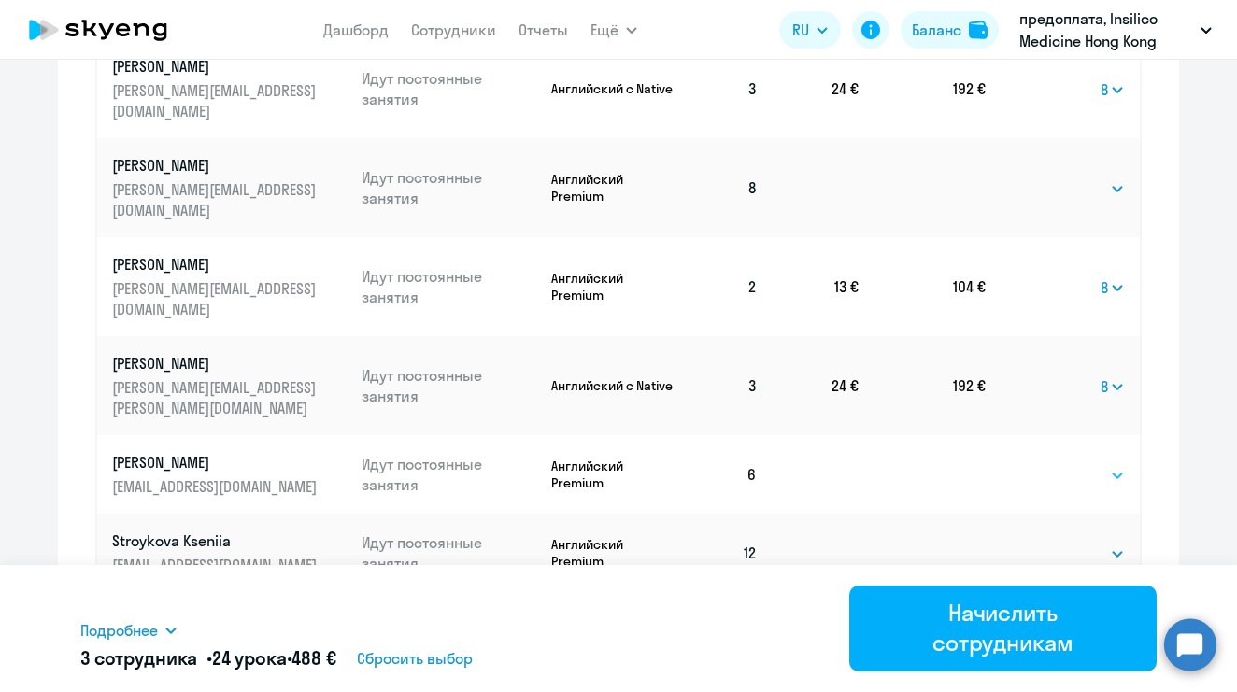
select select "4"
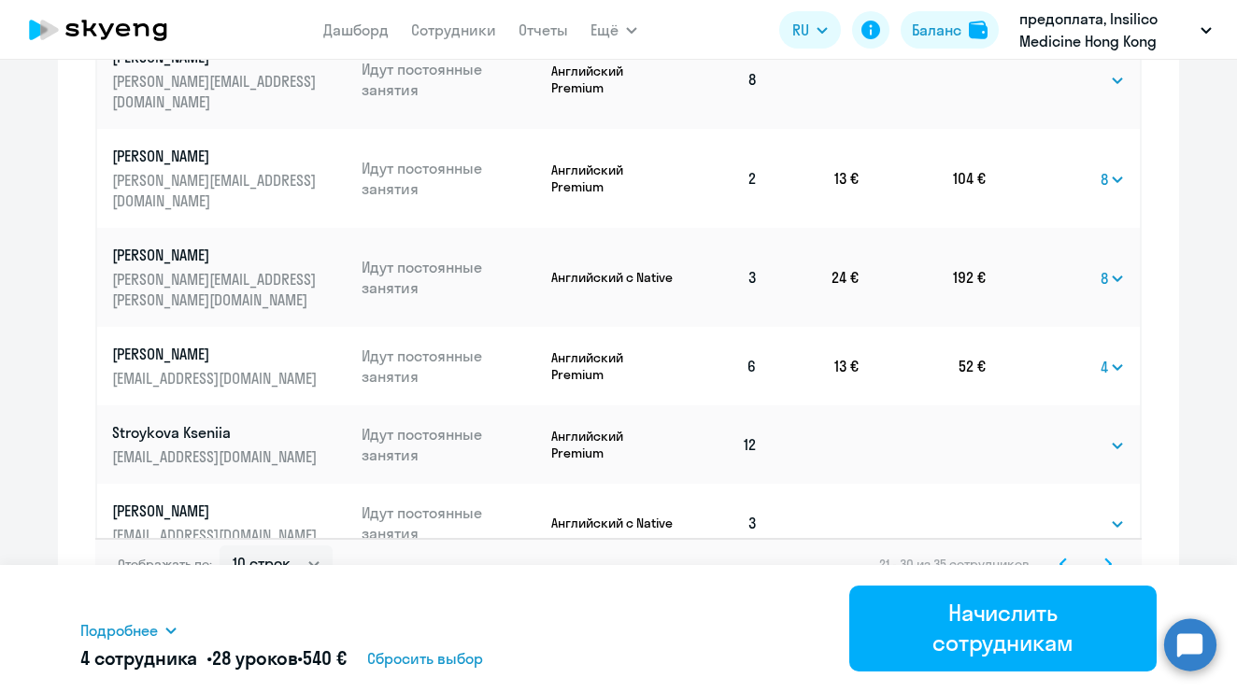
scroll to position [1124, 0]
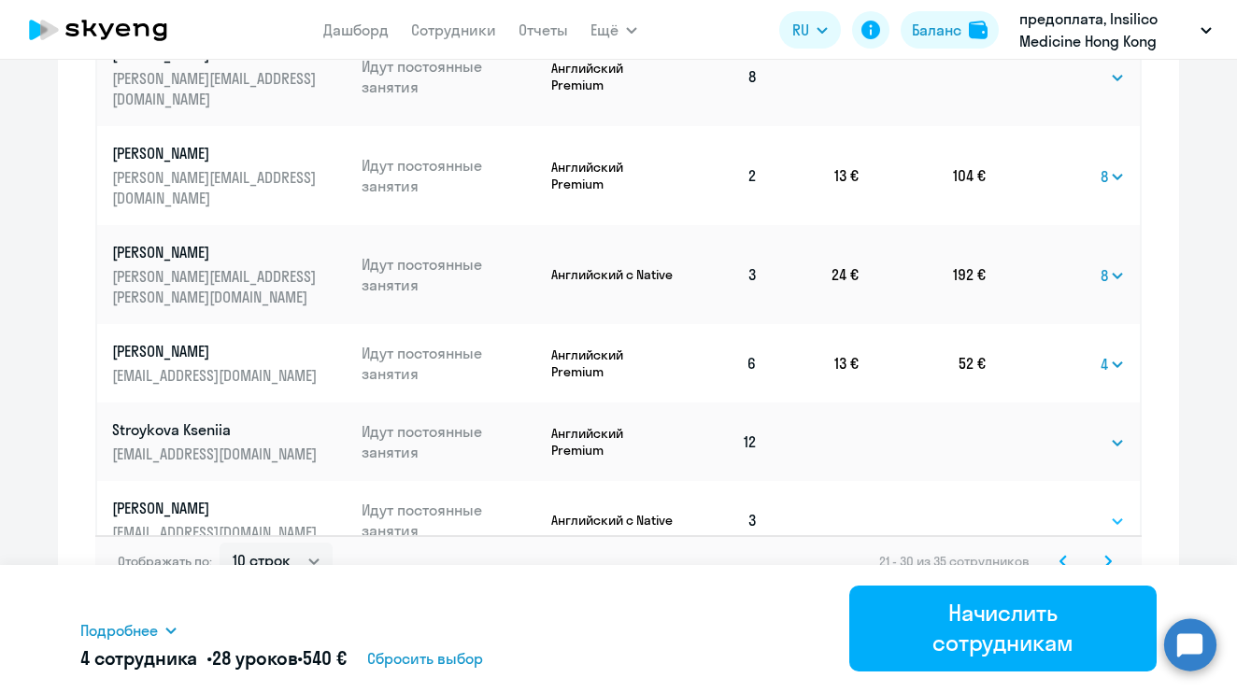
select select "8"
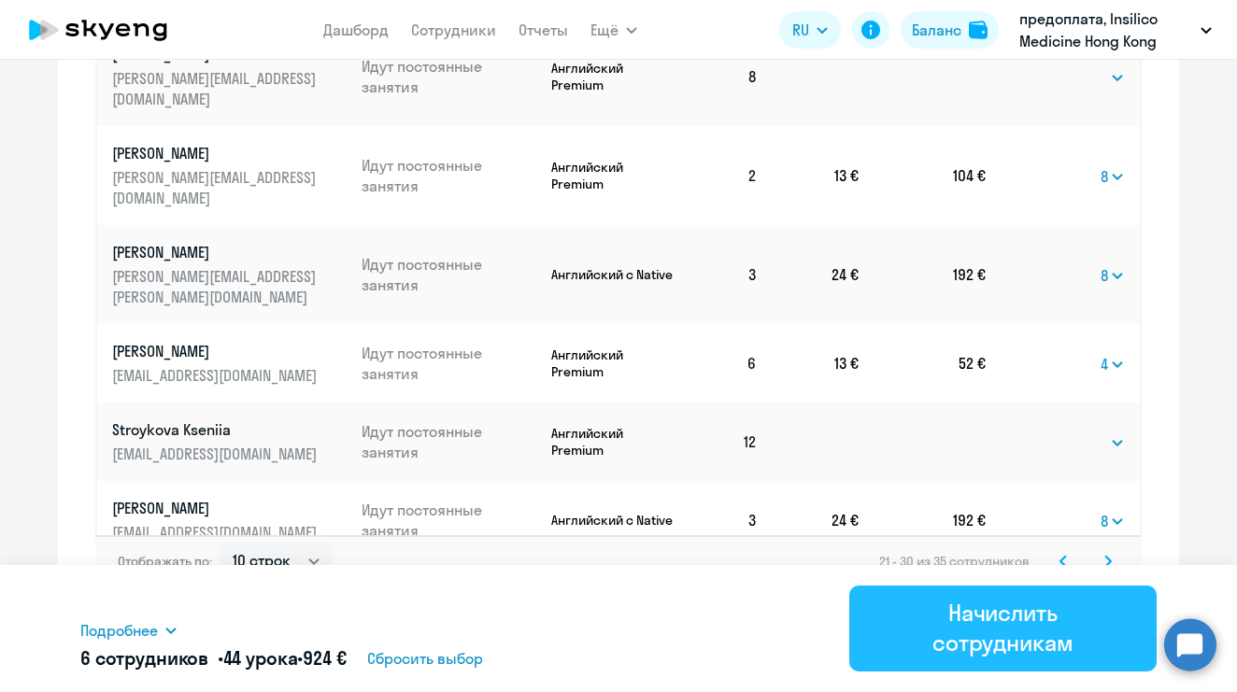
click at [1014, 627] on div "Начислить сотрудникам" at bounding box center [1003, 628] width 255 height 60
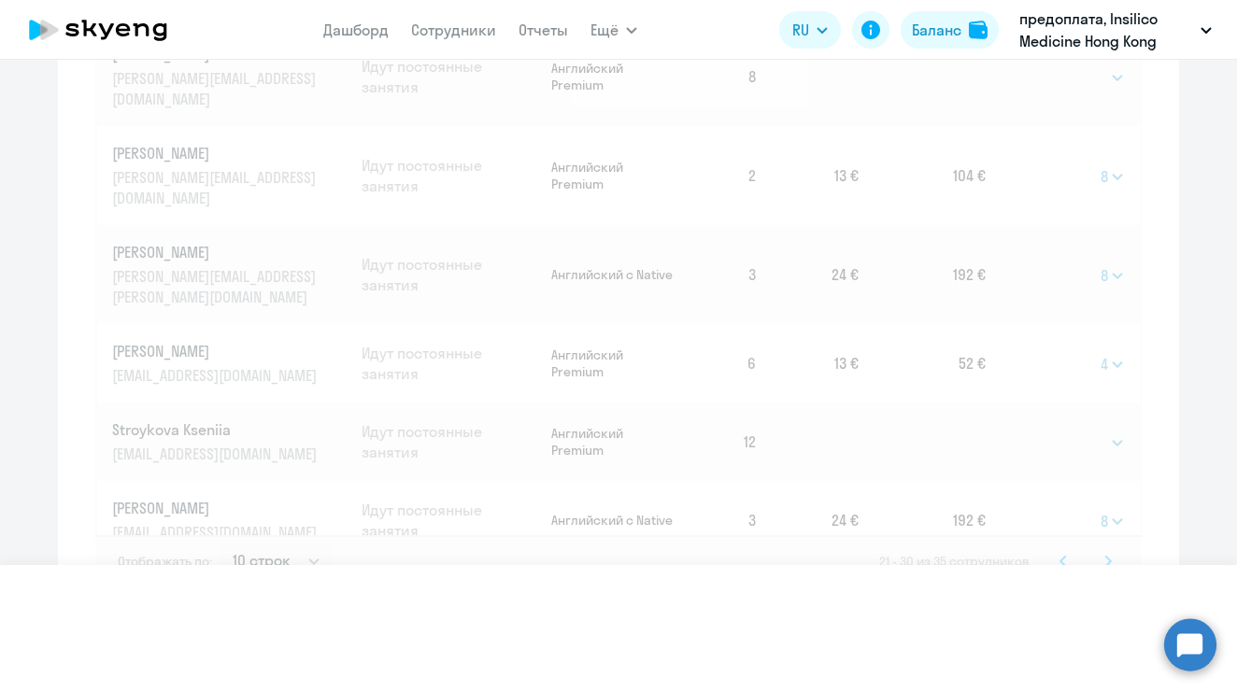
select select
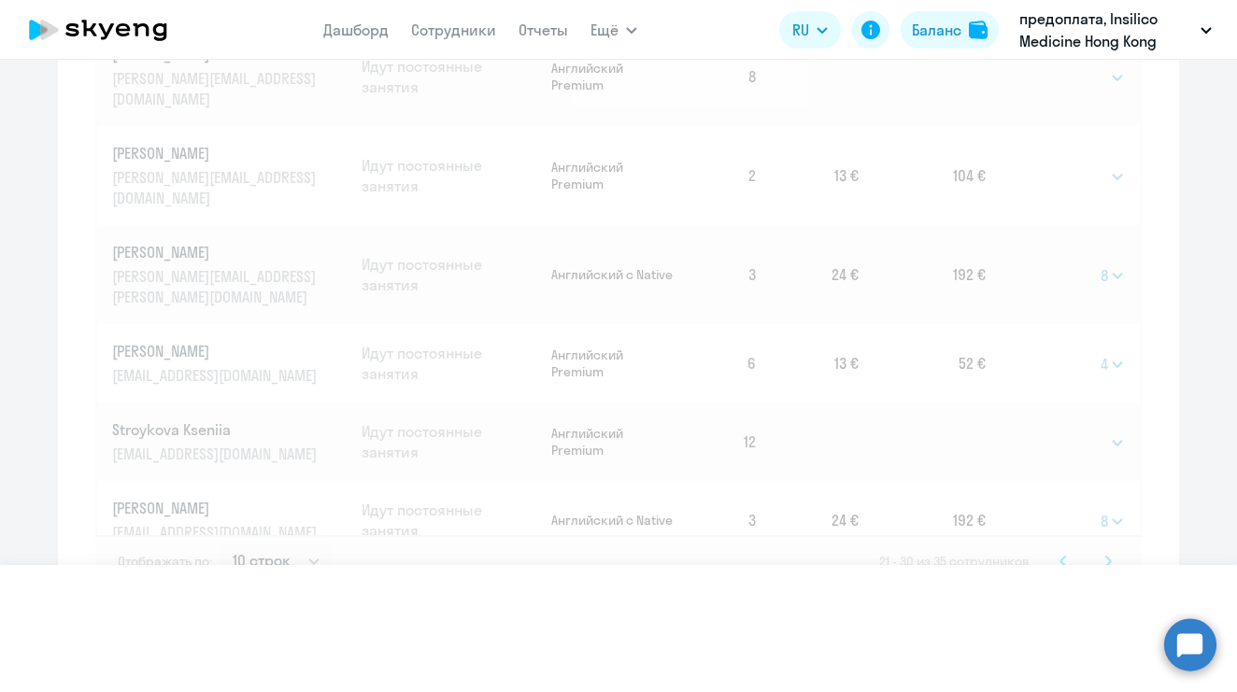
select select
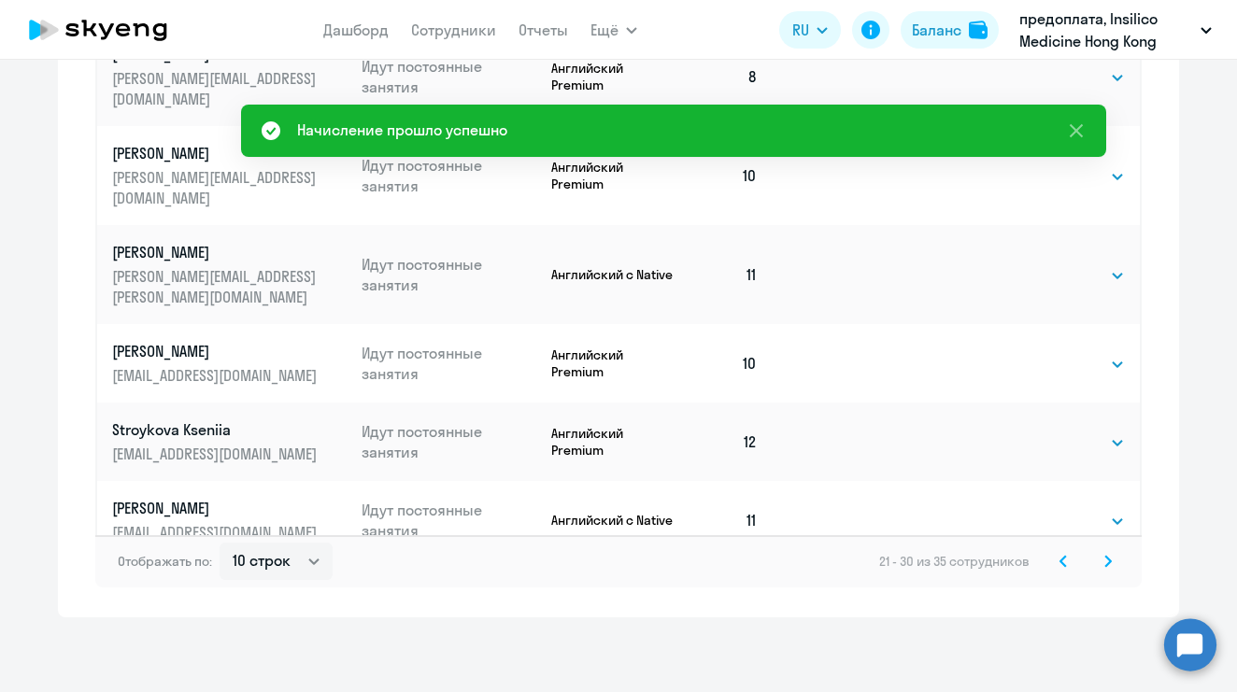
click at [1106, 561] on icon at bounding box center [1109, 561] width 6 height 10
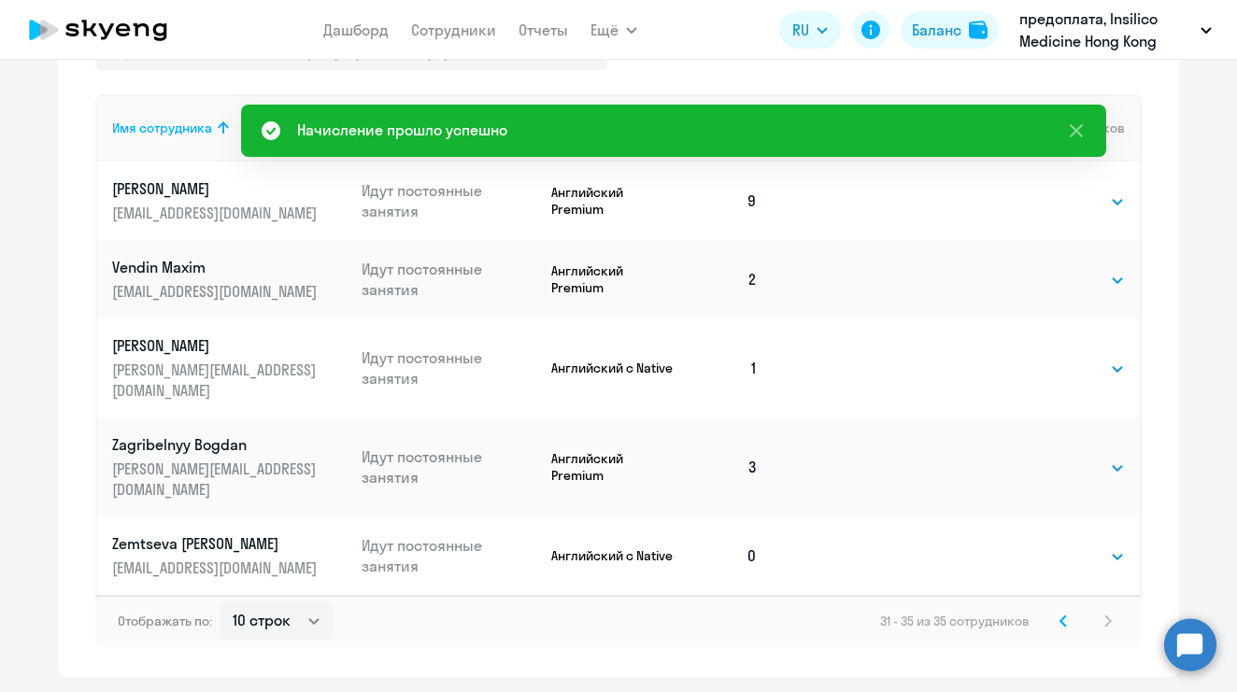
scroll to position [667, 0]
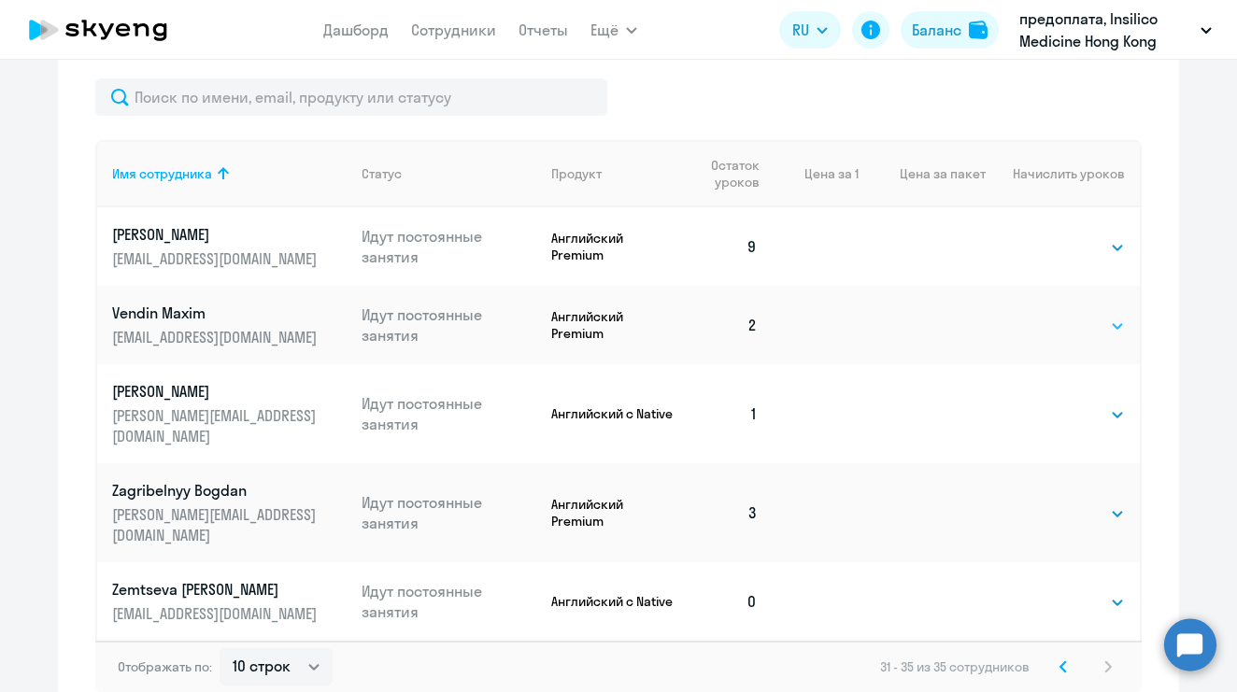
select select "8"
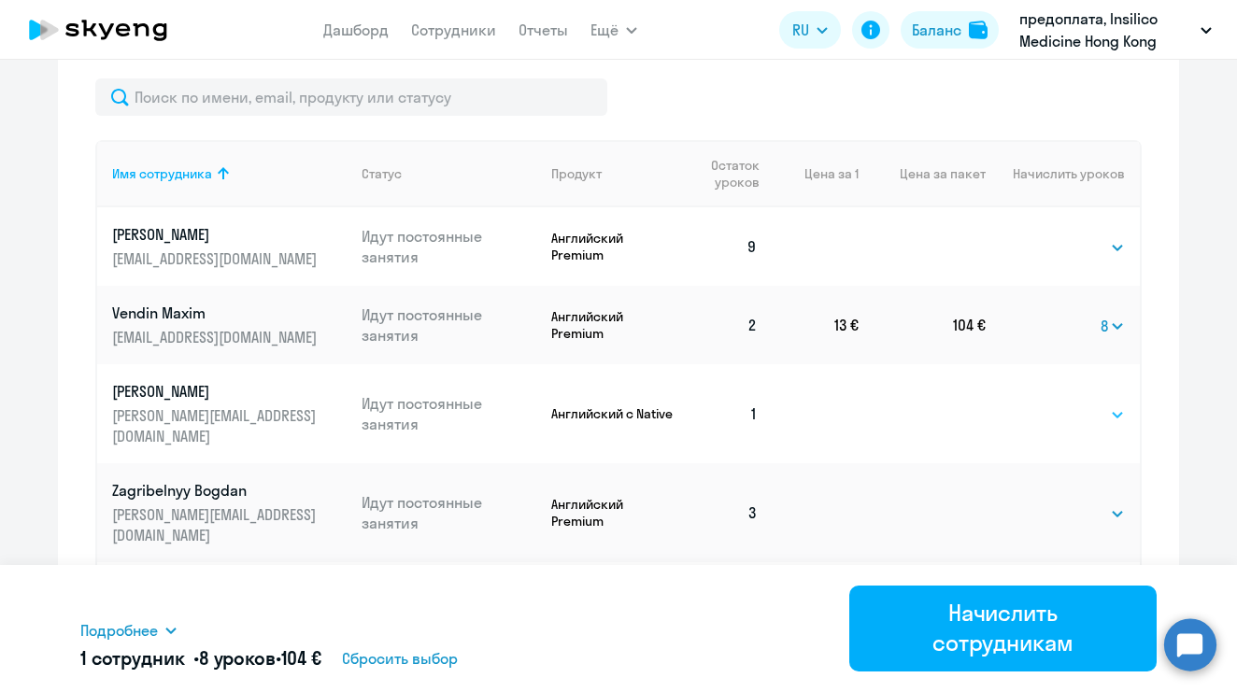
select select "8"
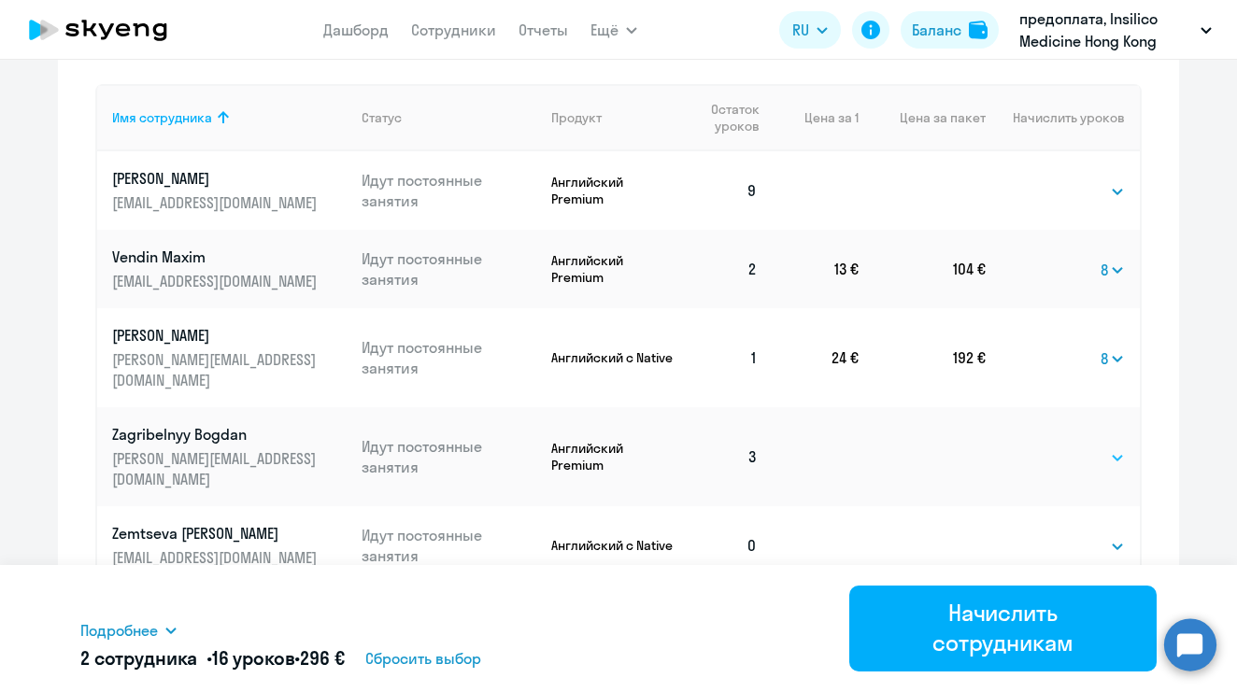
scroll to position [732, 0]
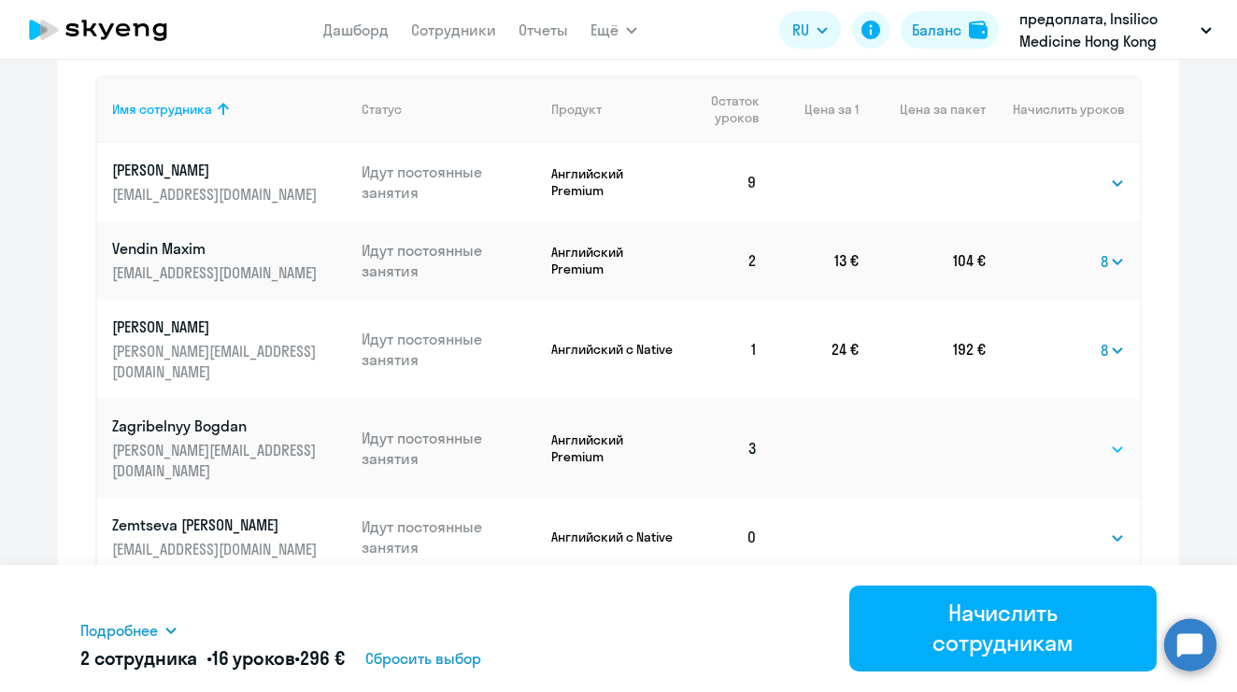
select select "4"
select select "8"
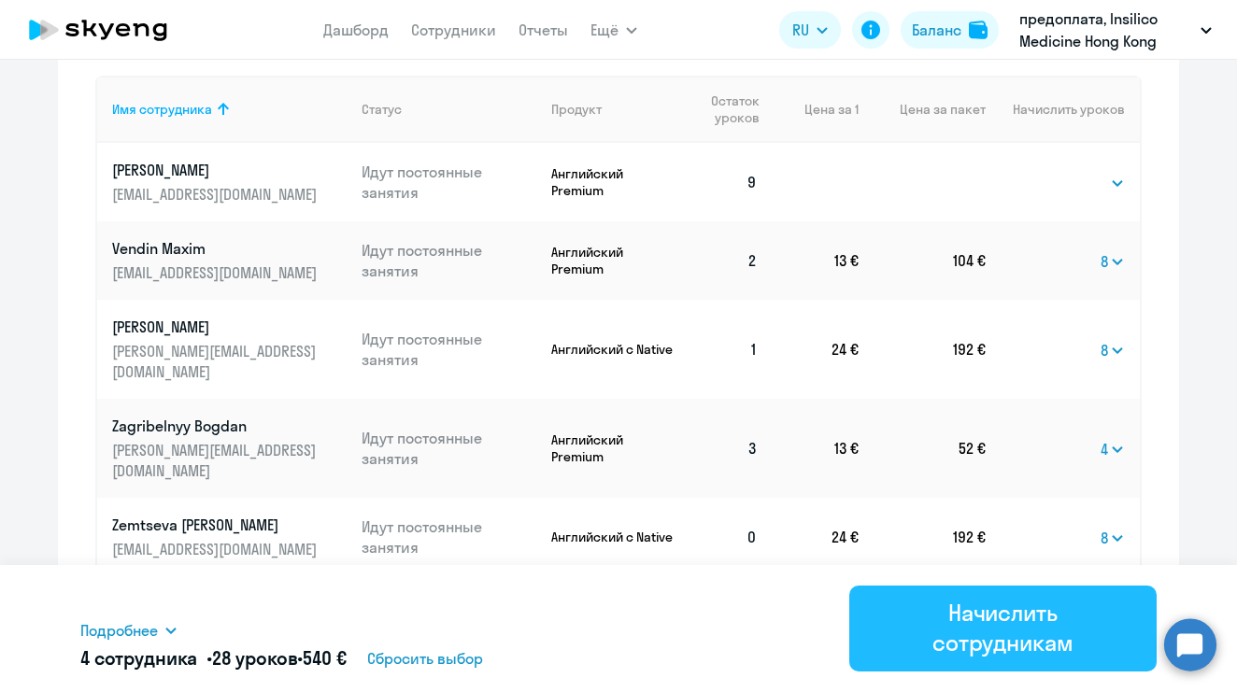
click at [1016, 617] on div "Начислить сотрудникам" at bounding box center [1003, 628] width 255 height 60
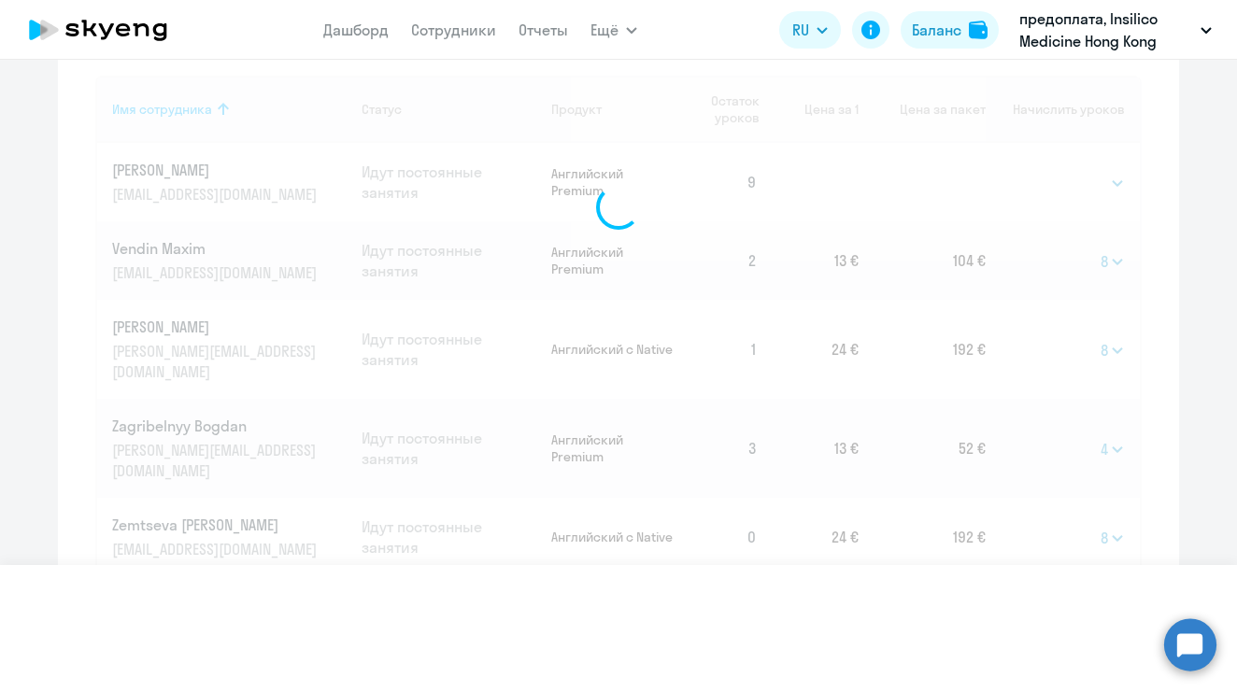
select select
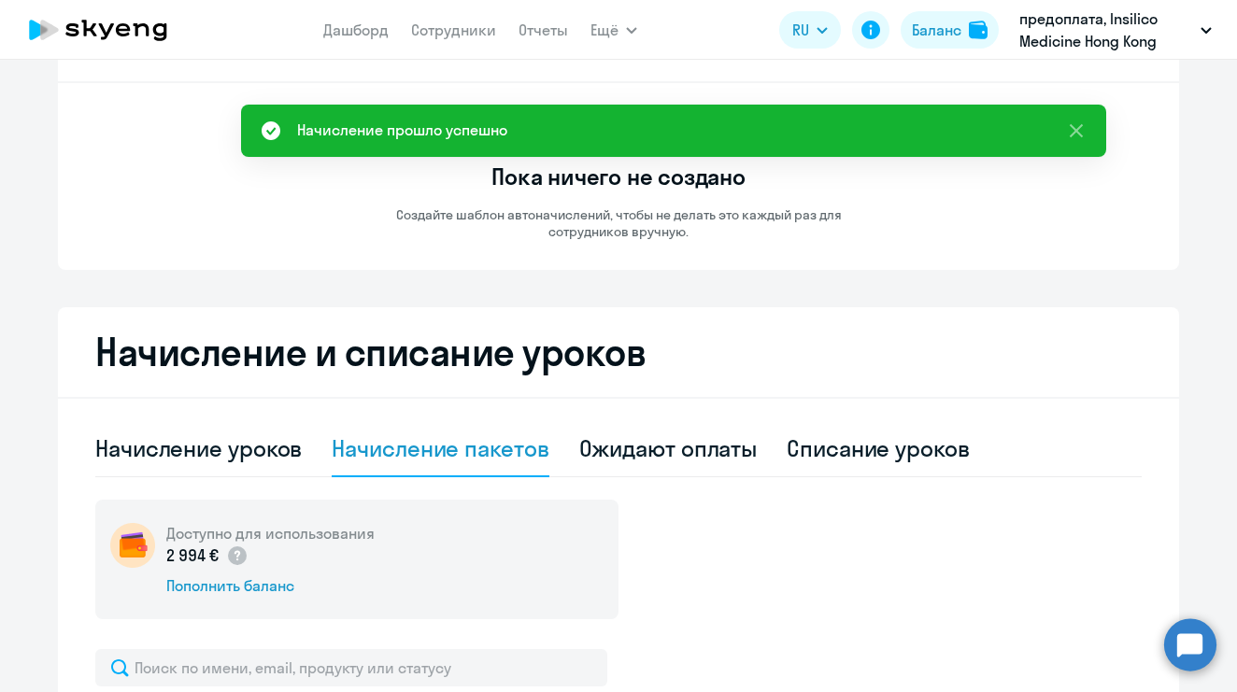
scroll to position [0, 0]
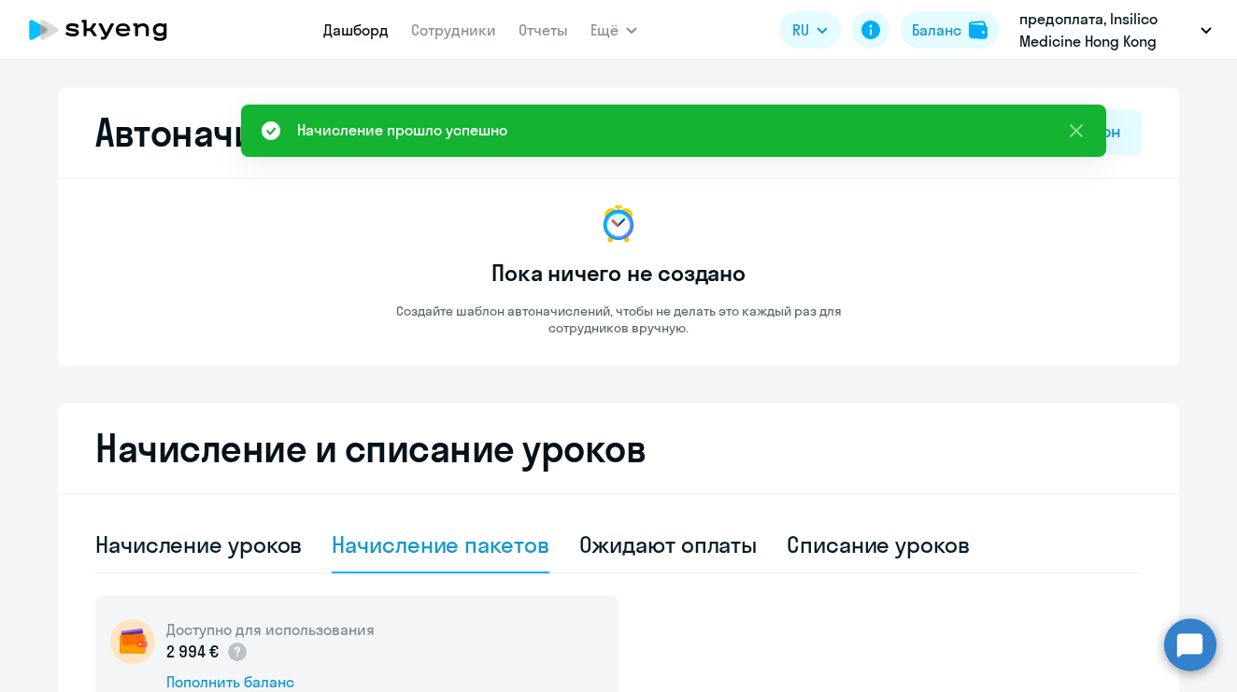
click at [339, 32] on link "Дашборд" at bounding box center [355, 30] width 65 height 19
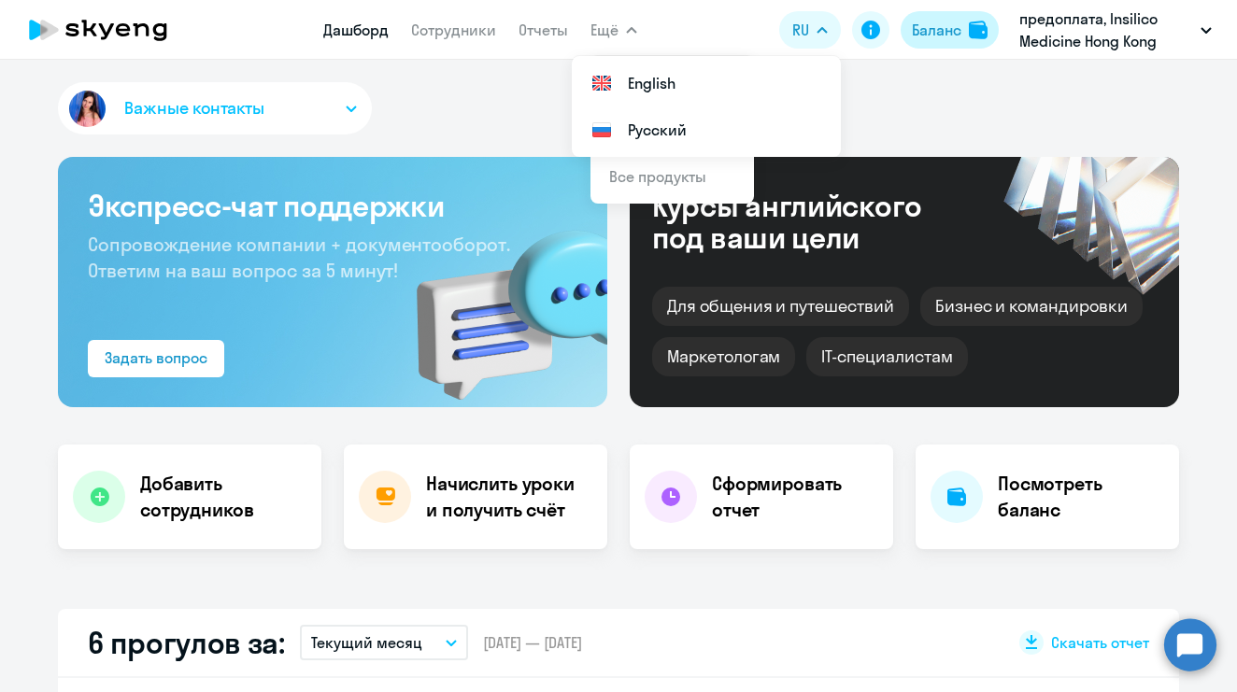
click at [945, 28] on div "Баланс" at bounding box center [937, 30] width 50 height 22
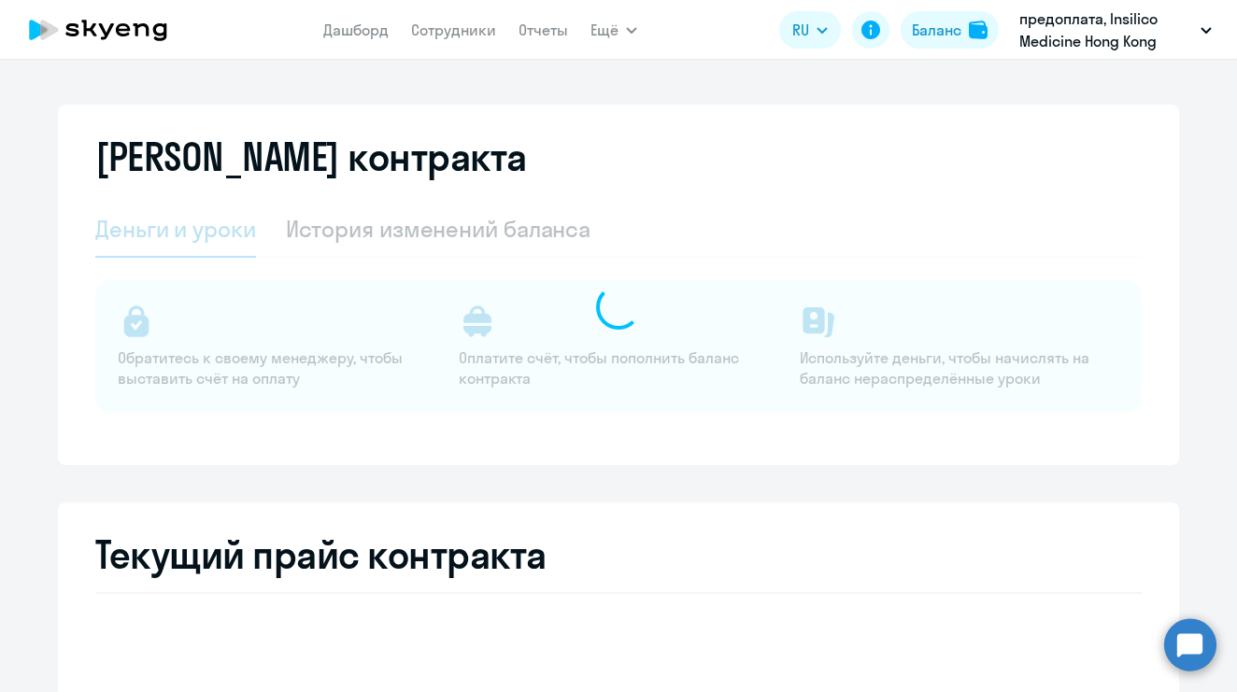
select select "english_adult_not_native_speaker"
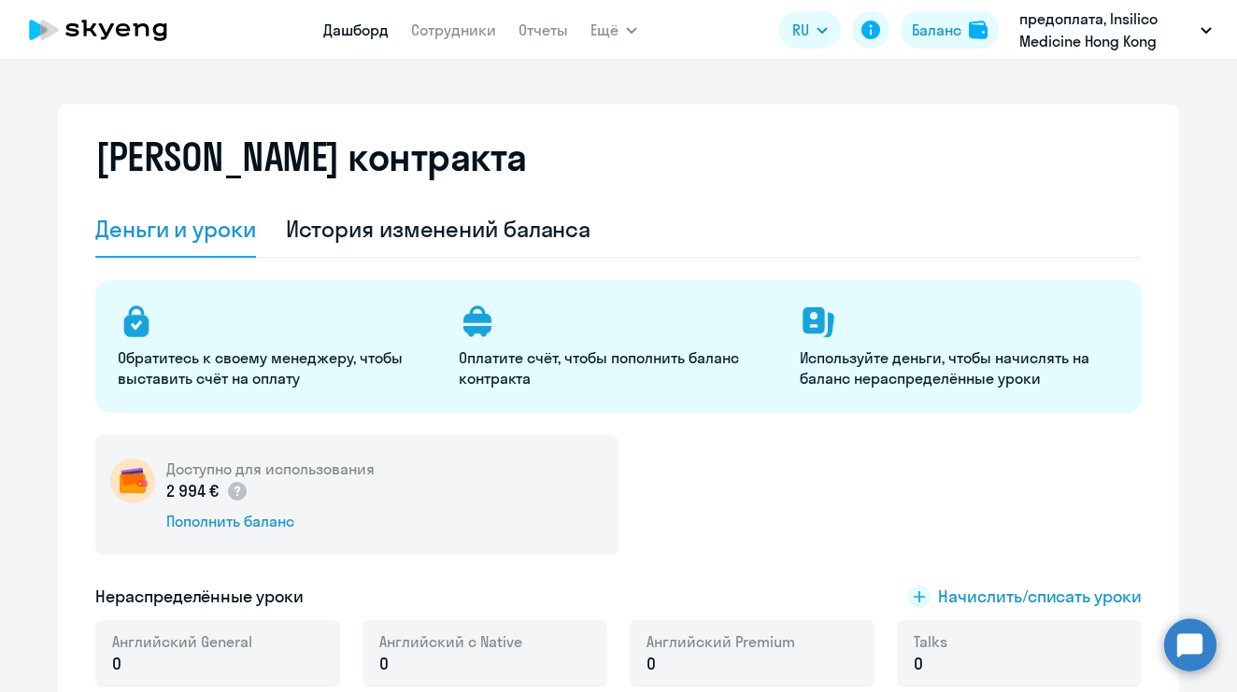
click at [375, 34] on link "Дашборд" at bounding box center [355, 30] width 65 height 19
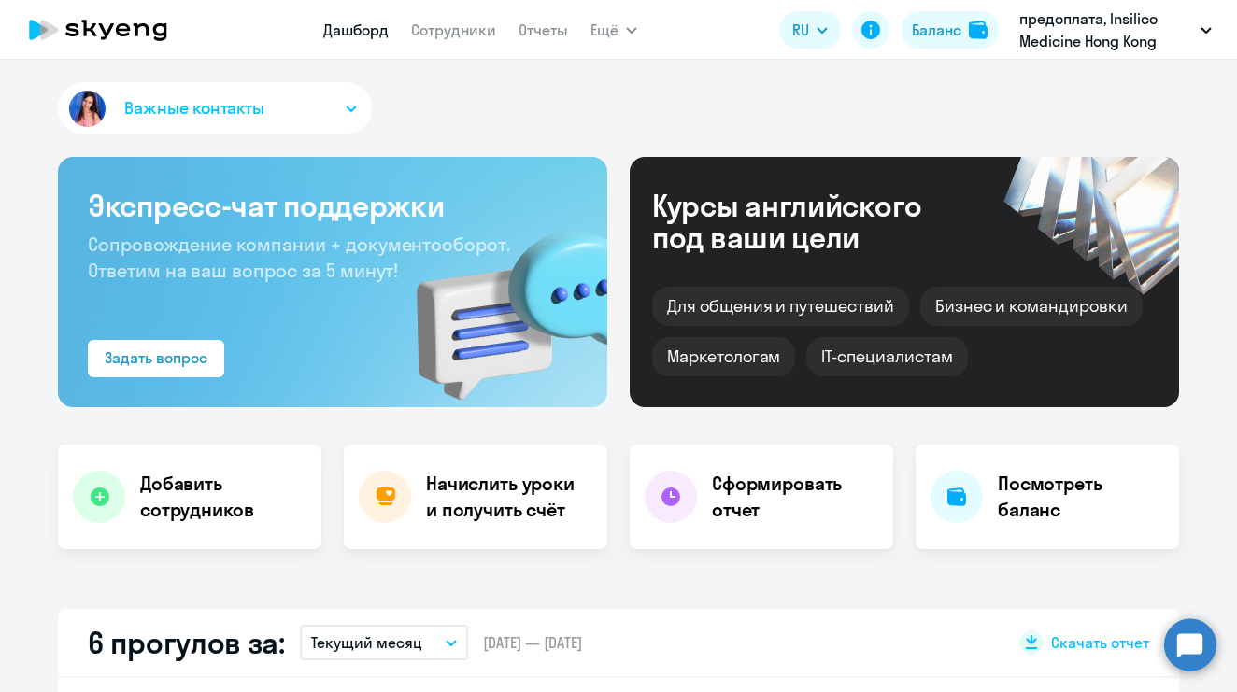
select select "30"
